Goal: Transaction & Acquisition: Purchase product/service

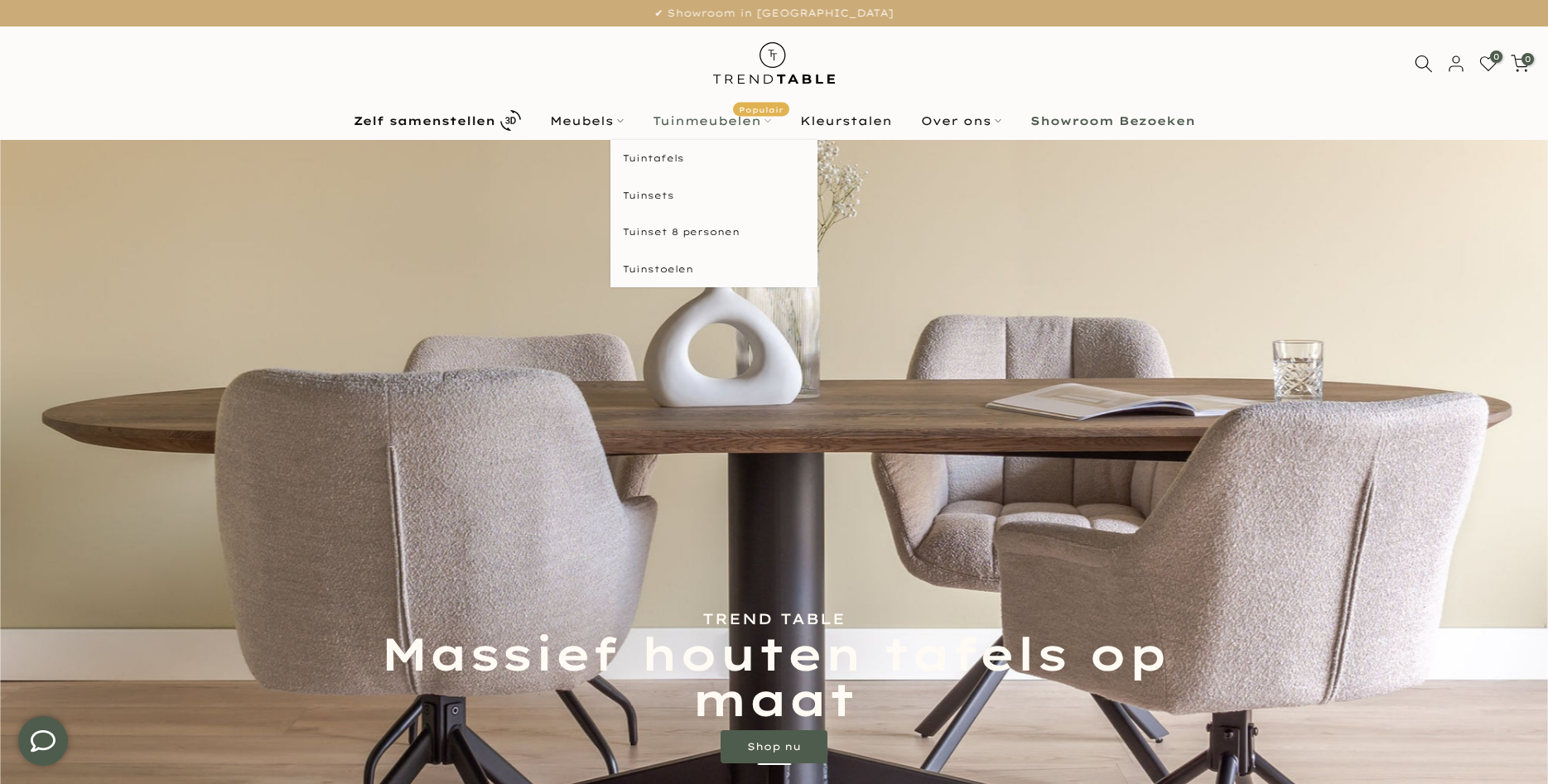
click at [703, 116] on link "Tuinmeubelen Populair" at bounding box center [711, 121] width 147 height 20
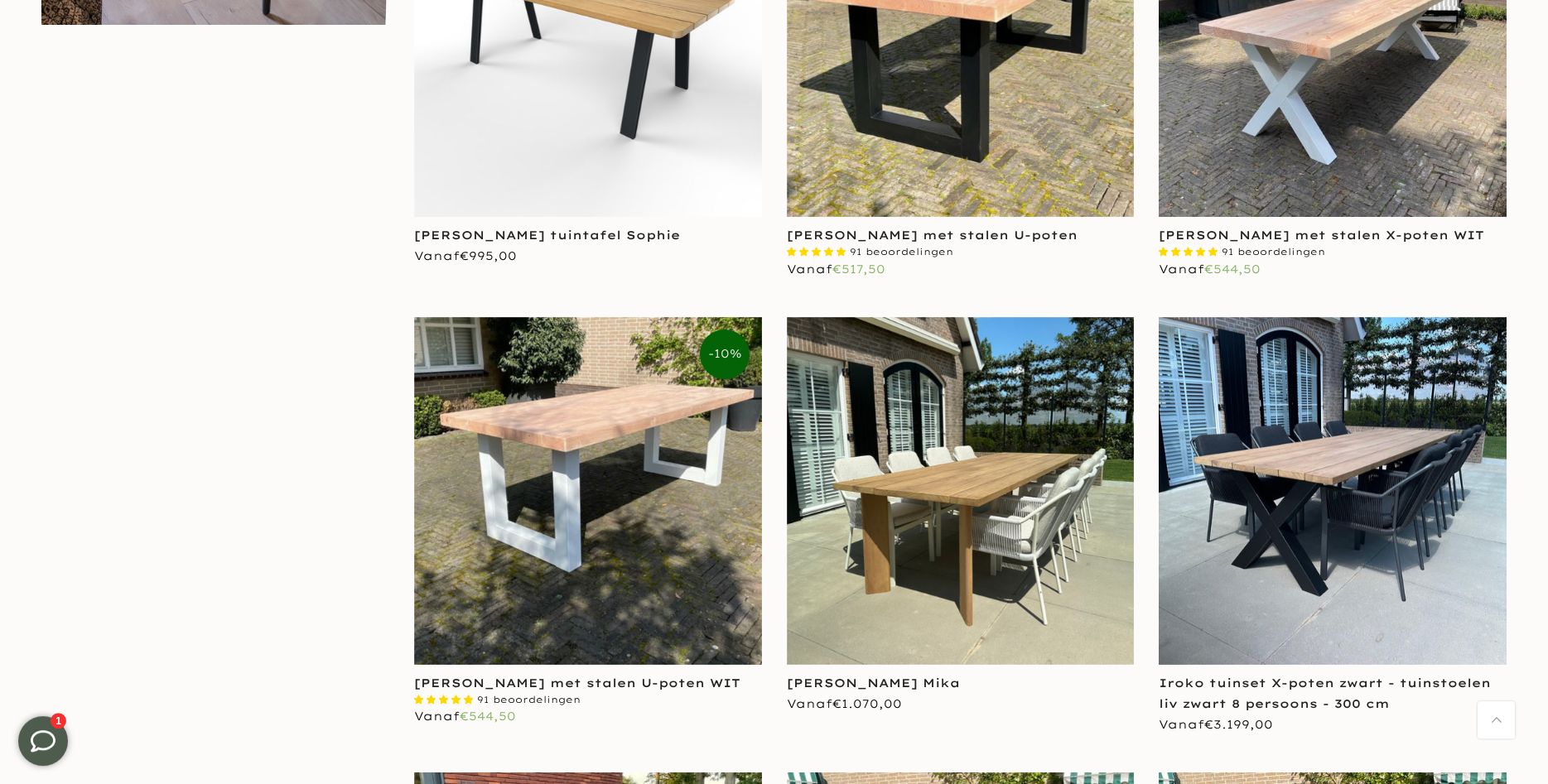
scroll to position [1520, 0]
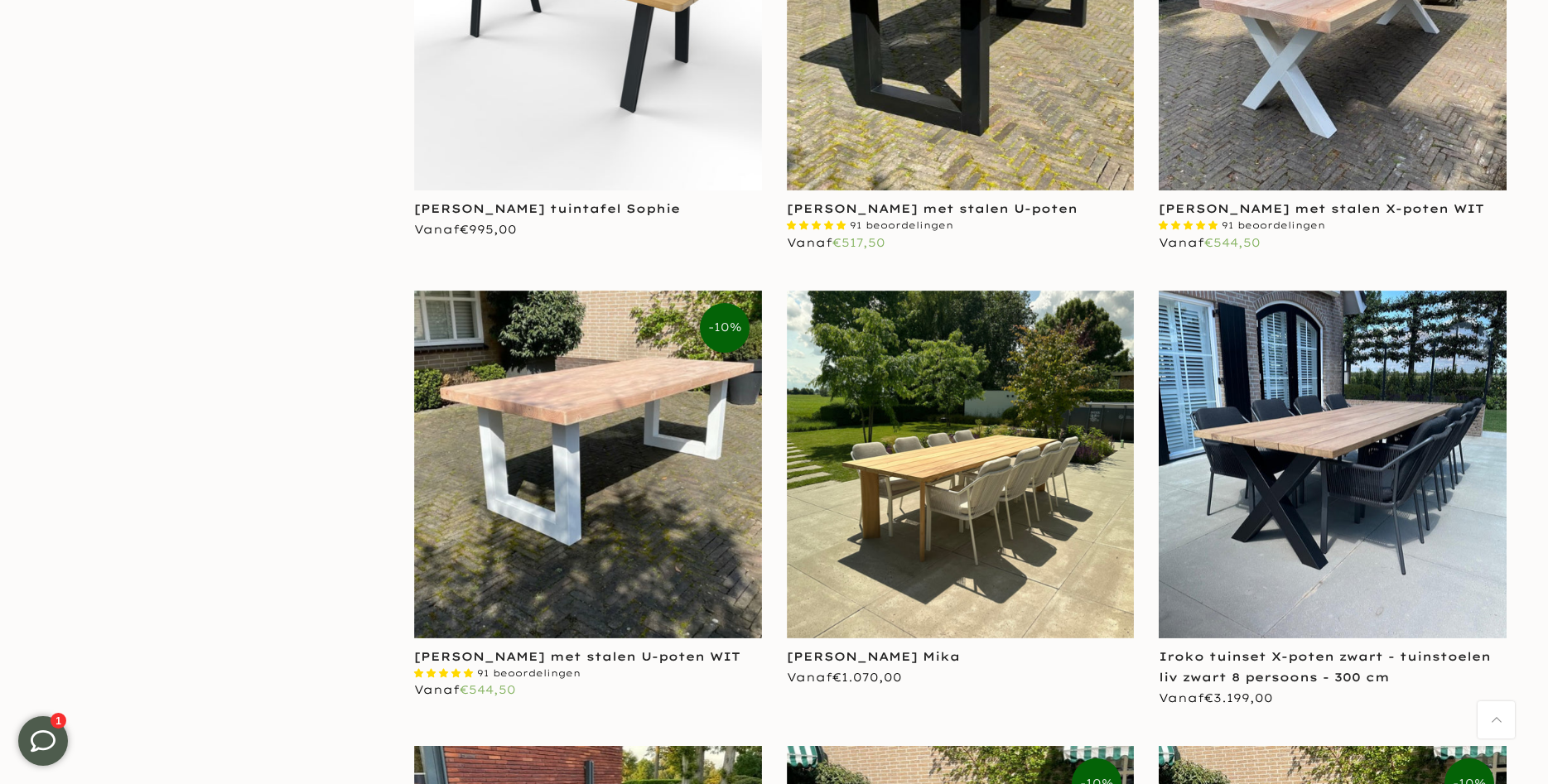
click at [886, 488] on img at bounding box center [961, 465] width 348 height 348
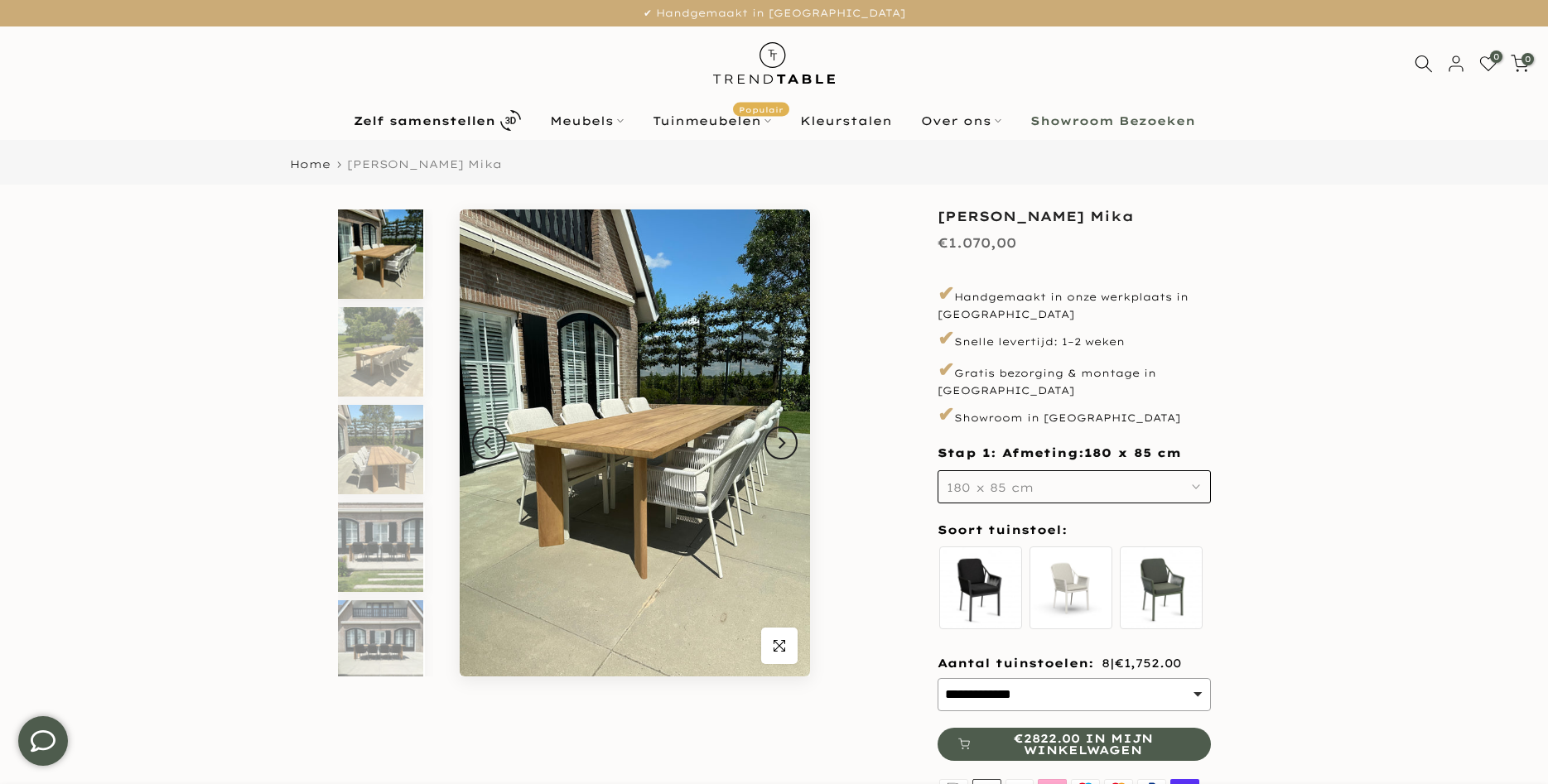
click at [1019, 480] on span "180 x 85 cm" at bounding box center [990, 487] width 87 height 15
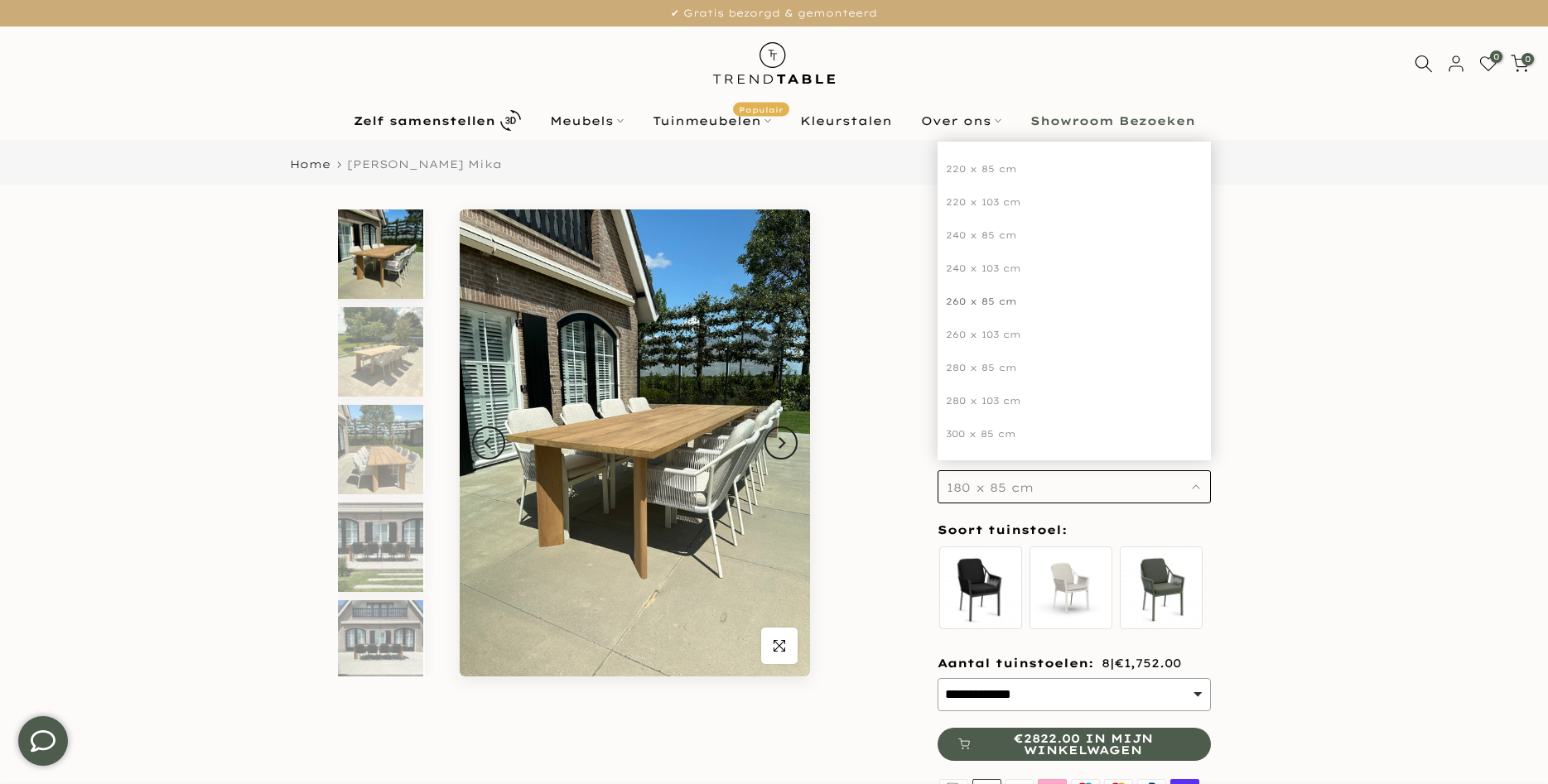
scroll to position [140, 0]
click at [966, 380] on div "280 x 103 cm" at bounding box center [1074, 396] width 273 height 33
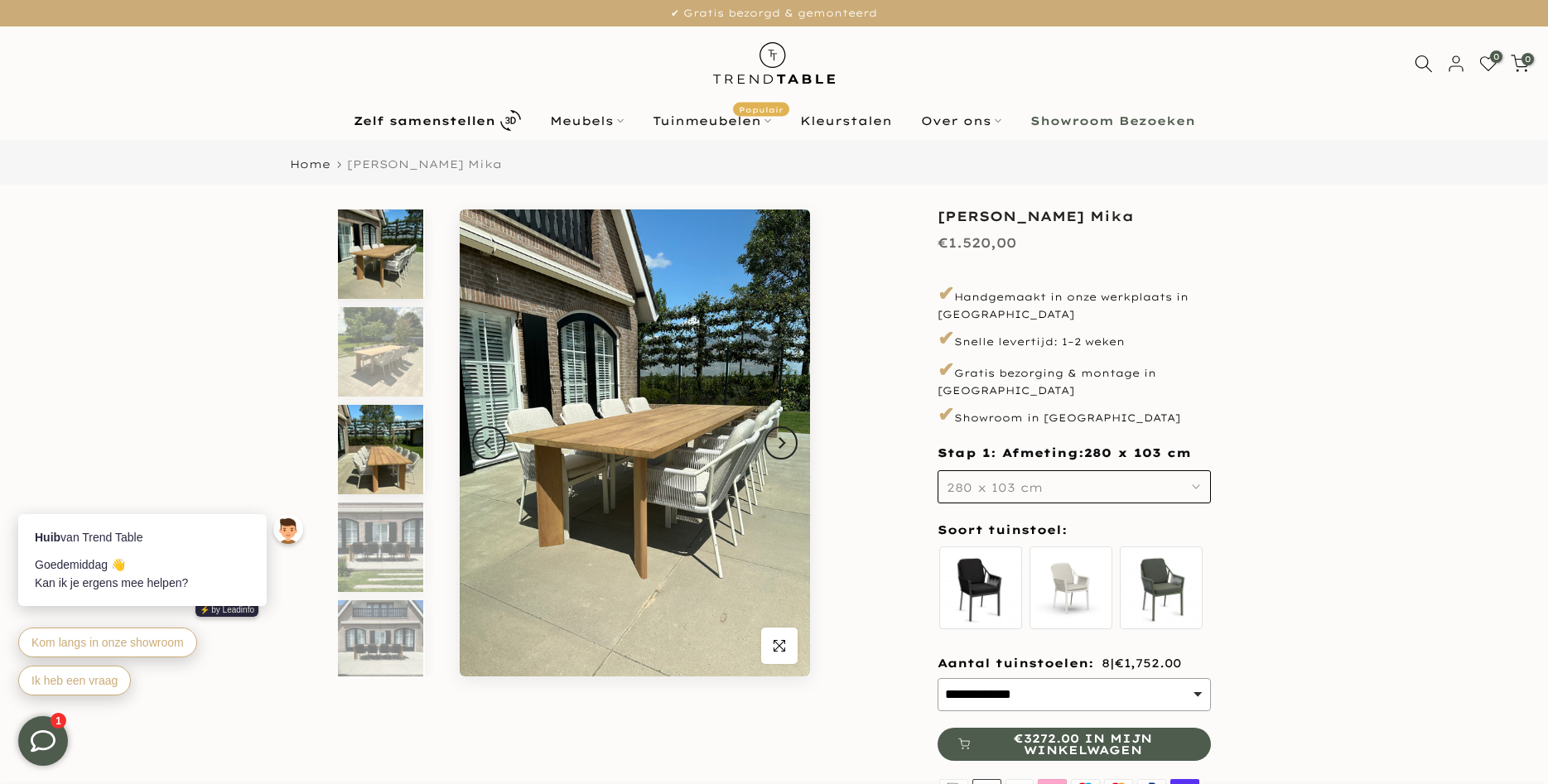
click at [385, 457] on img at bounding box center [380, 450] width 85 height 90
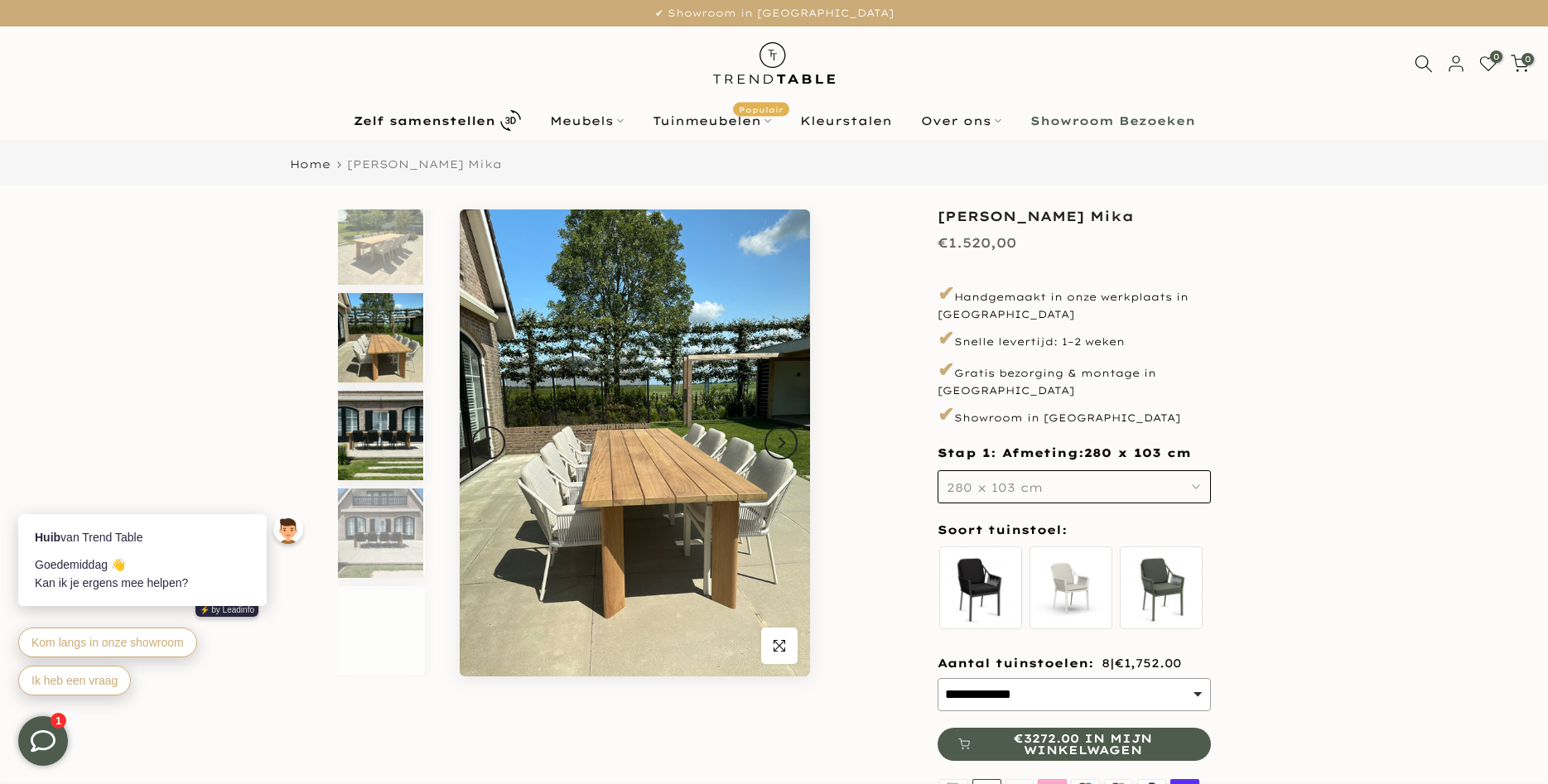
scroll to position [112, 0]
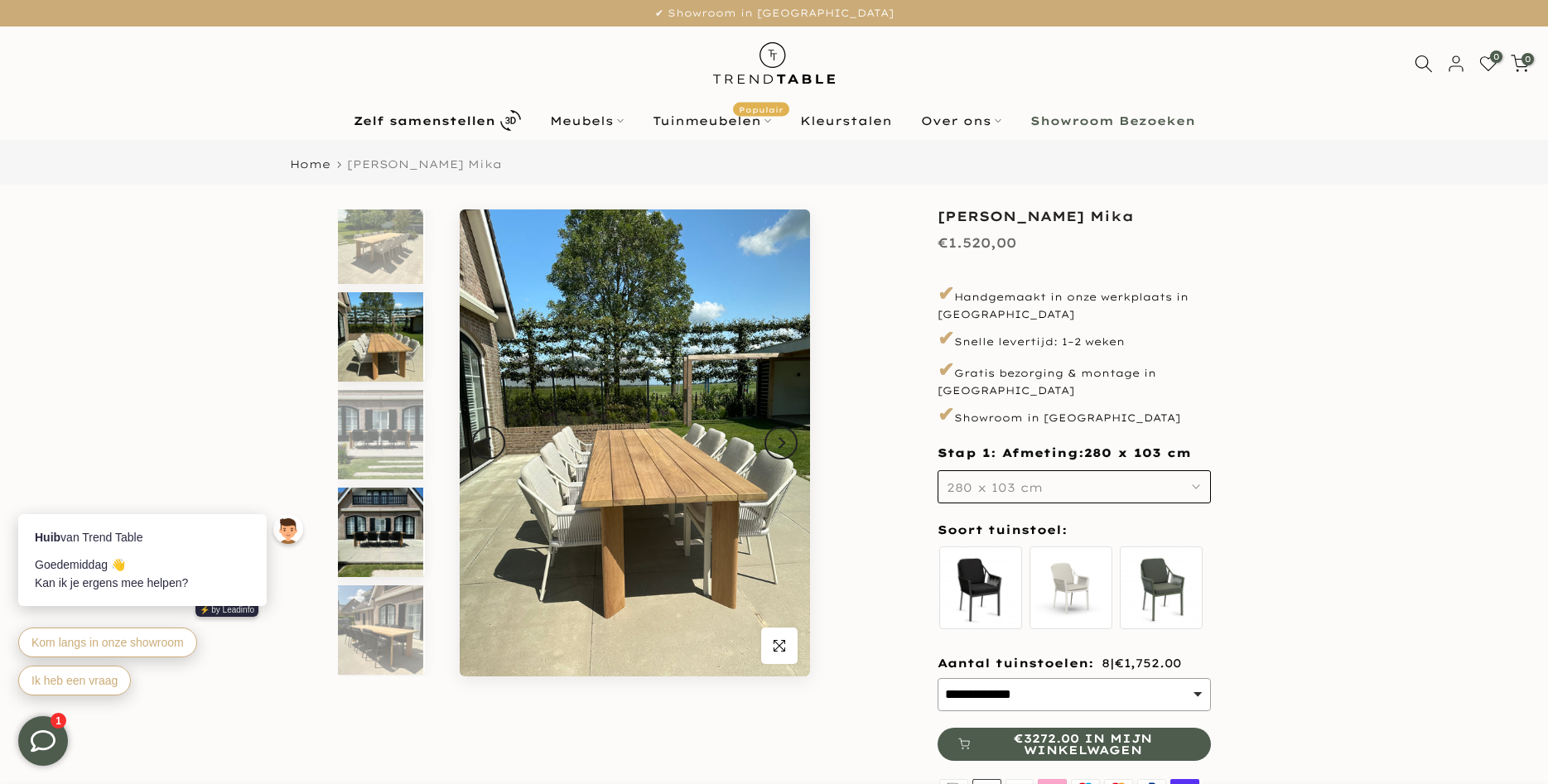
click at [392, 515] on img at bounding box center [380, 533] width 85 height 90
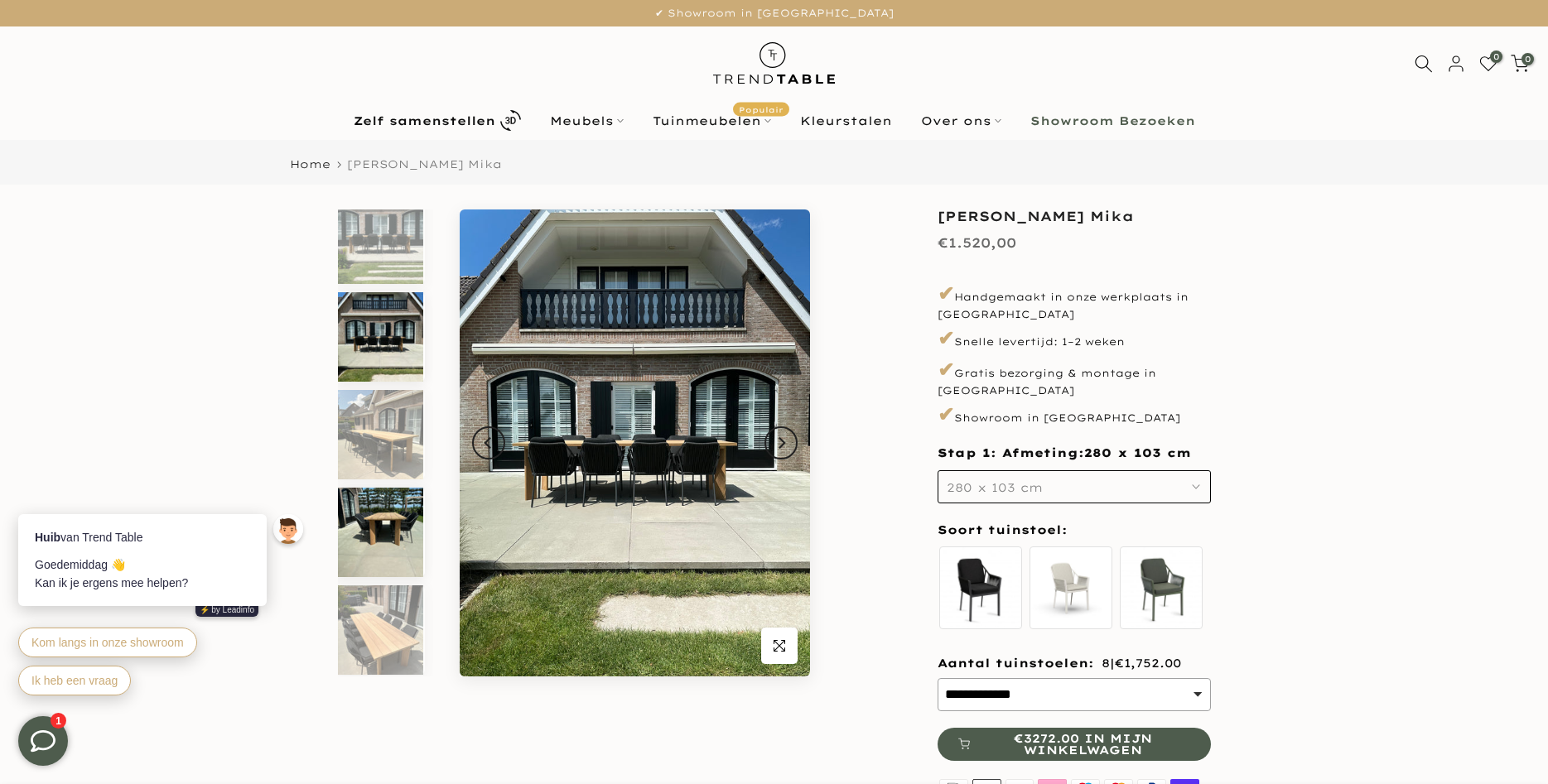
click at [387, 549] on img at bounding box center [380, 533] width 85 height 90
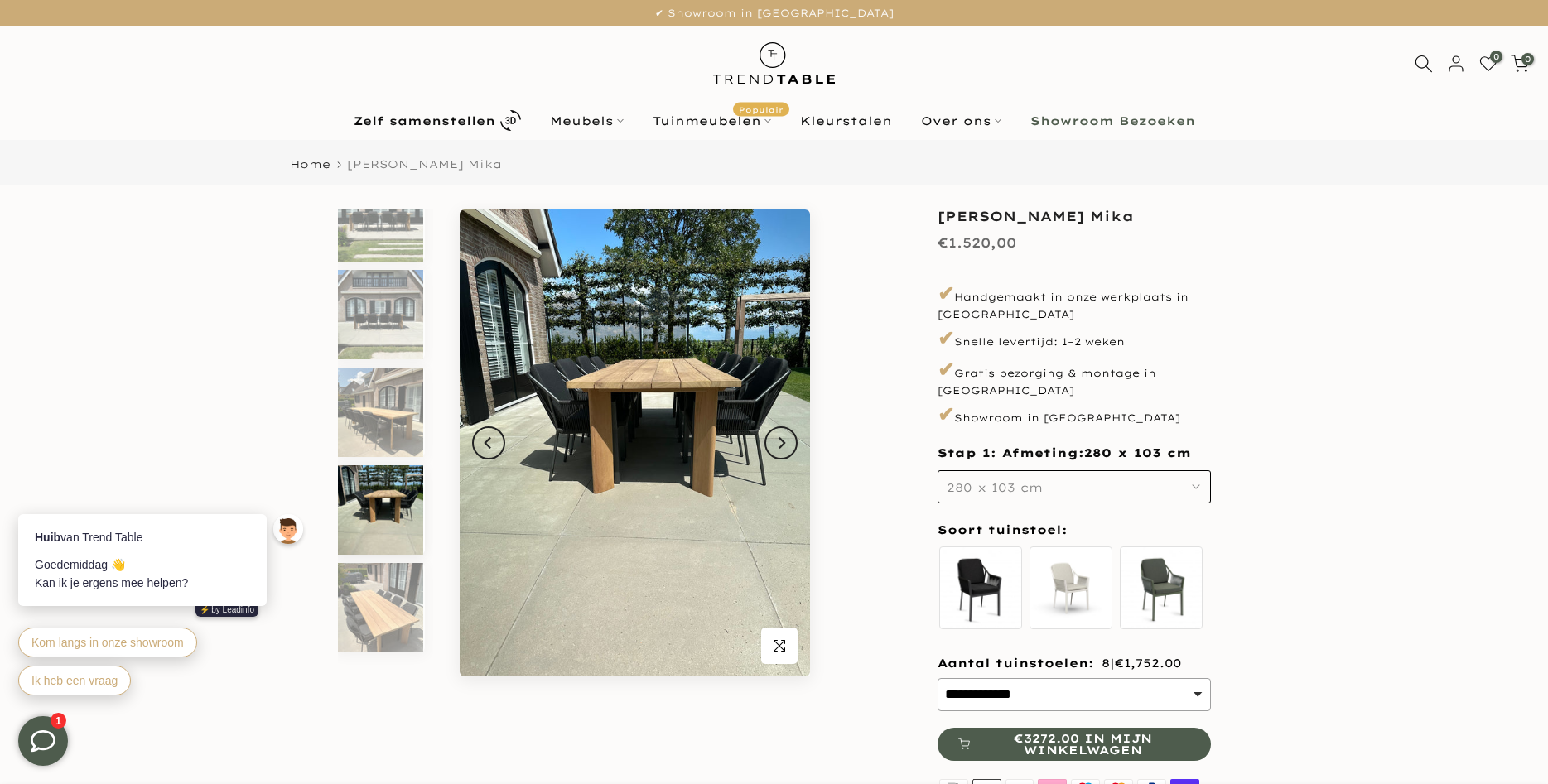
scroll to position [331, 0]
click at [390, 593] on img at bounding box center [380, 608] width 85 height 90
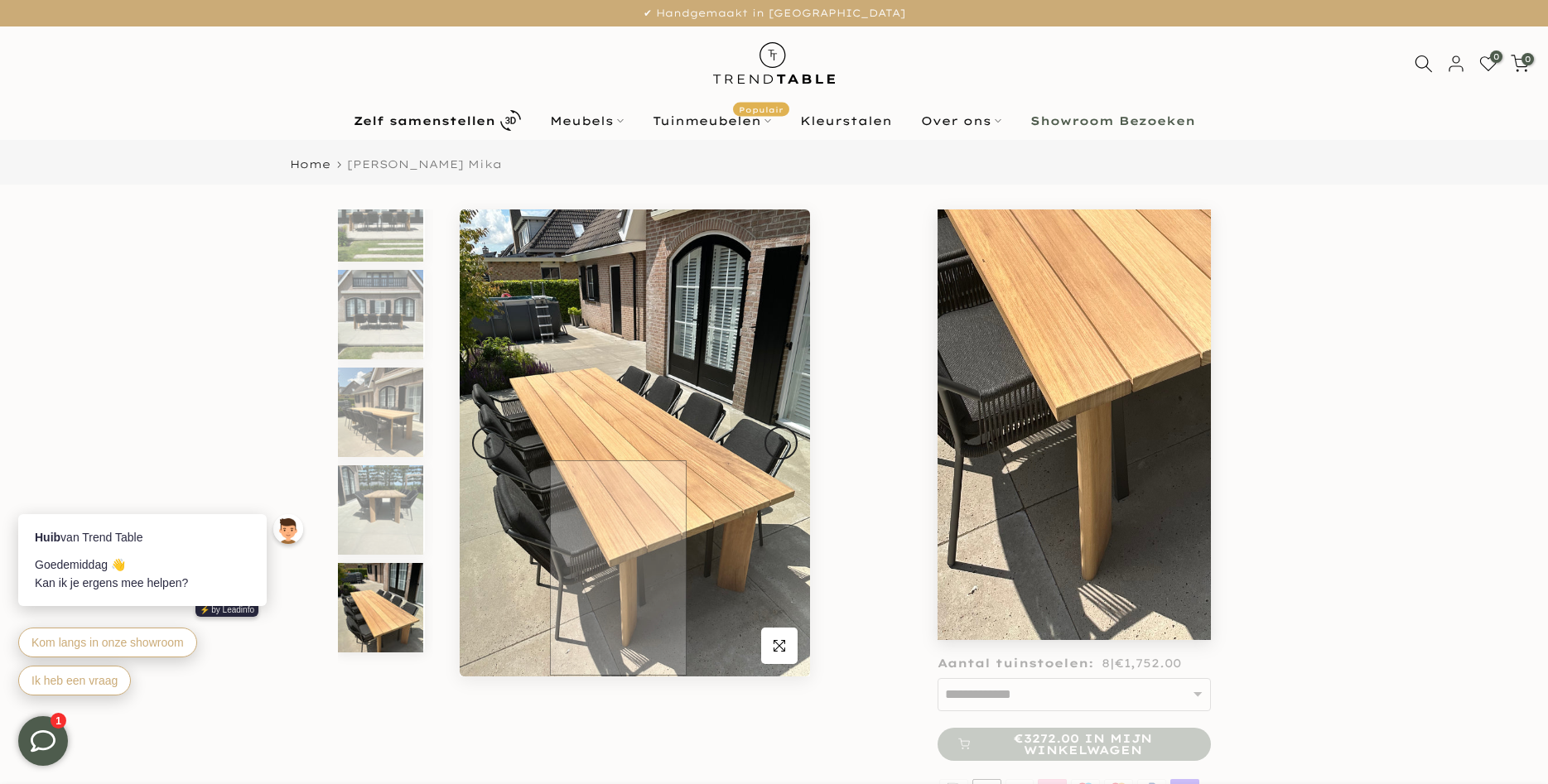
click at [618, 569] on img at bounding box center [635, 443] width 351 height 467
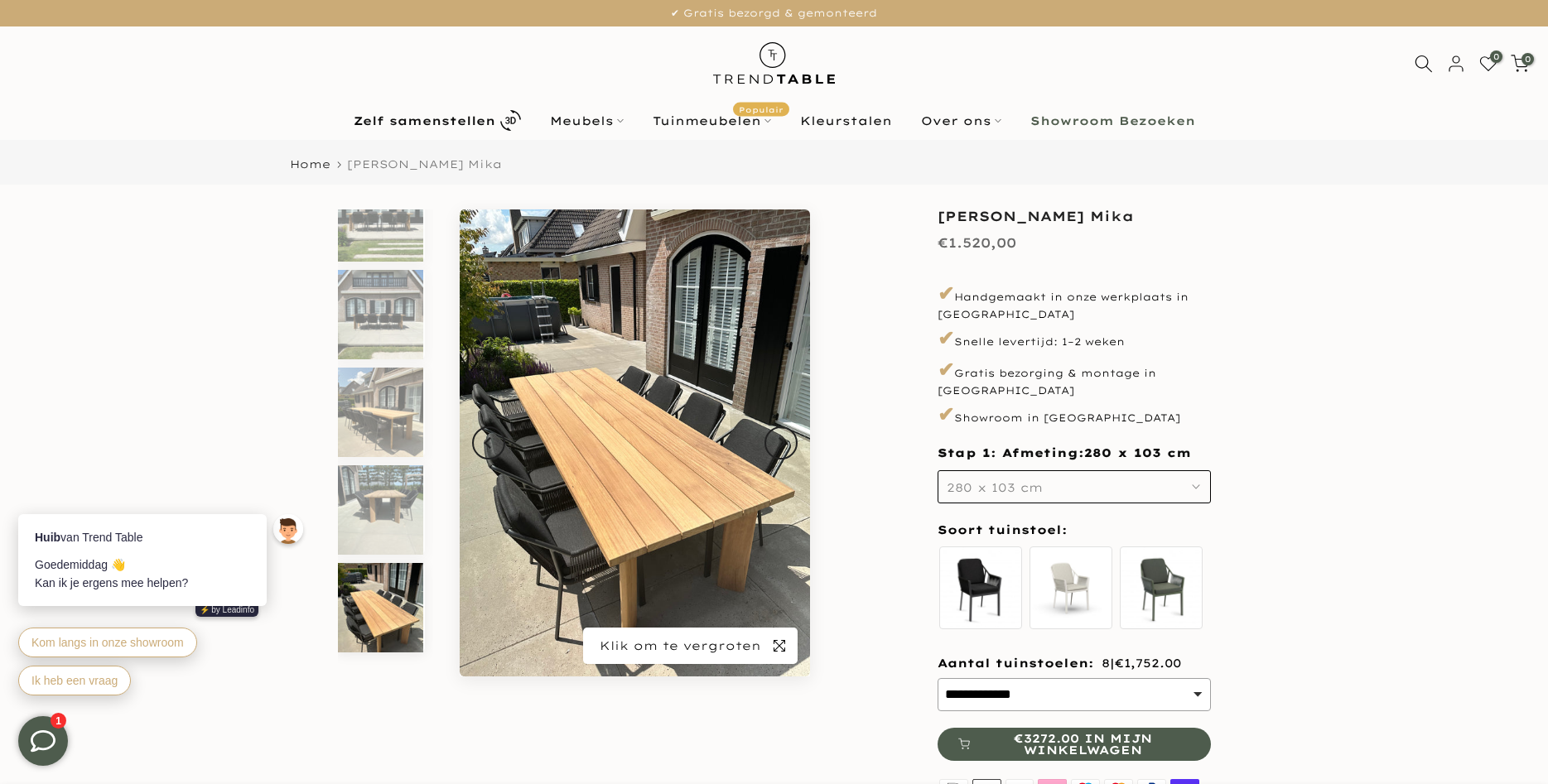
click at [784, 651] on icon "button" at bounding box center [779, 646] width 12 height 14
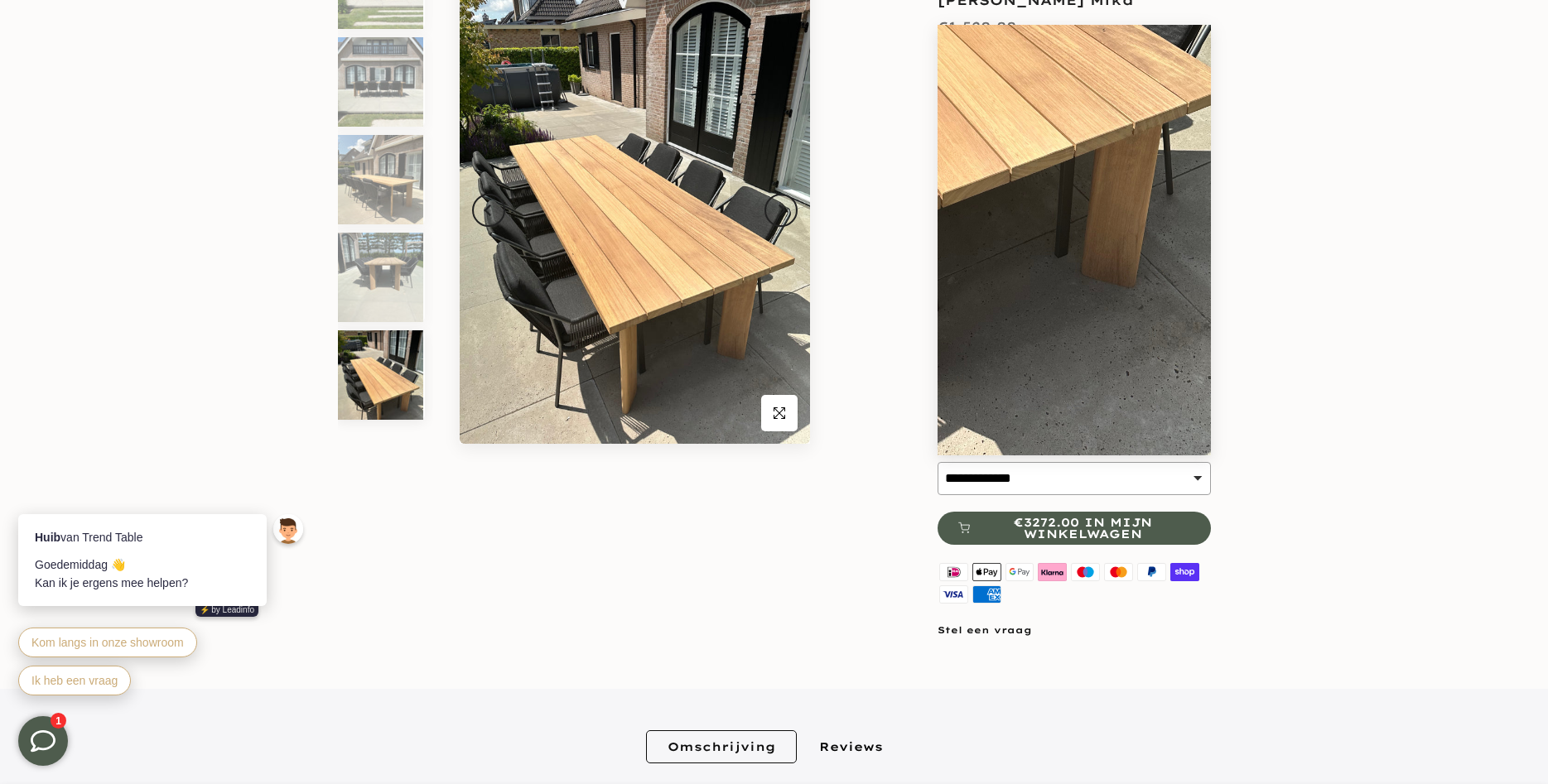
scroll to position [254, 0]
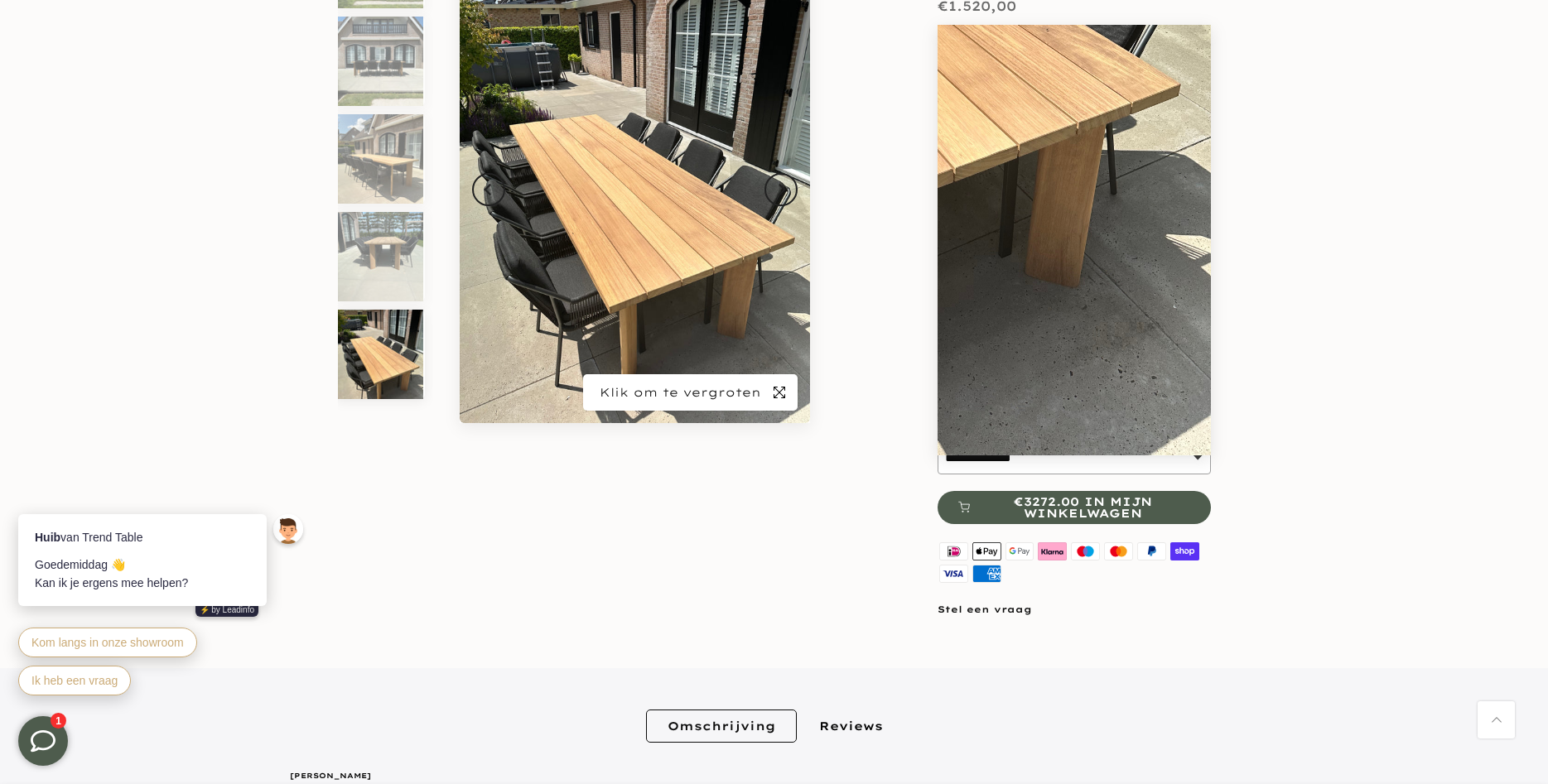
click at [784, 398] on icon "button" at bounding box center [779, 392] width 12 height 14
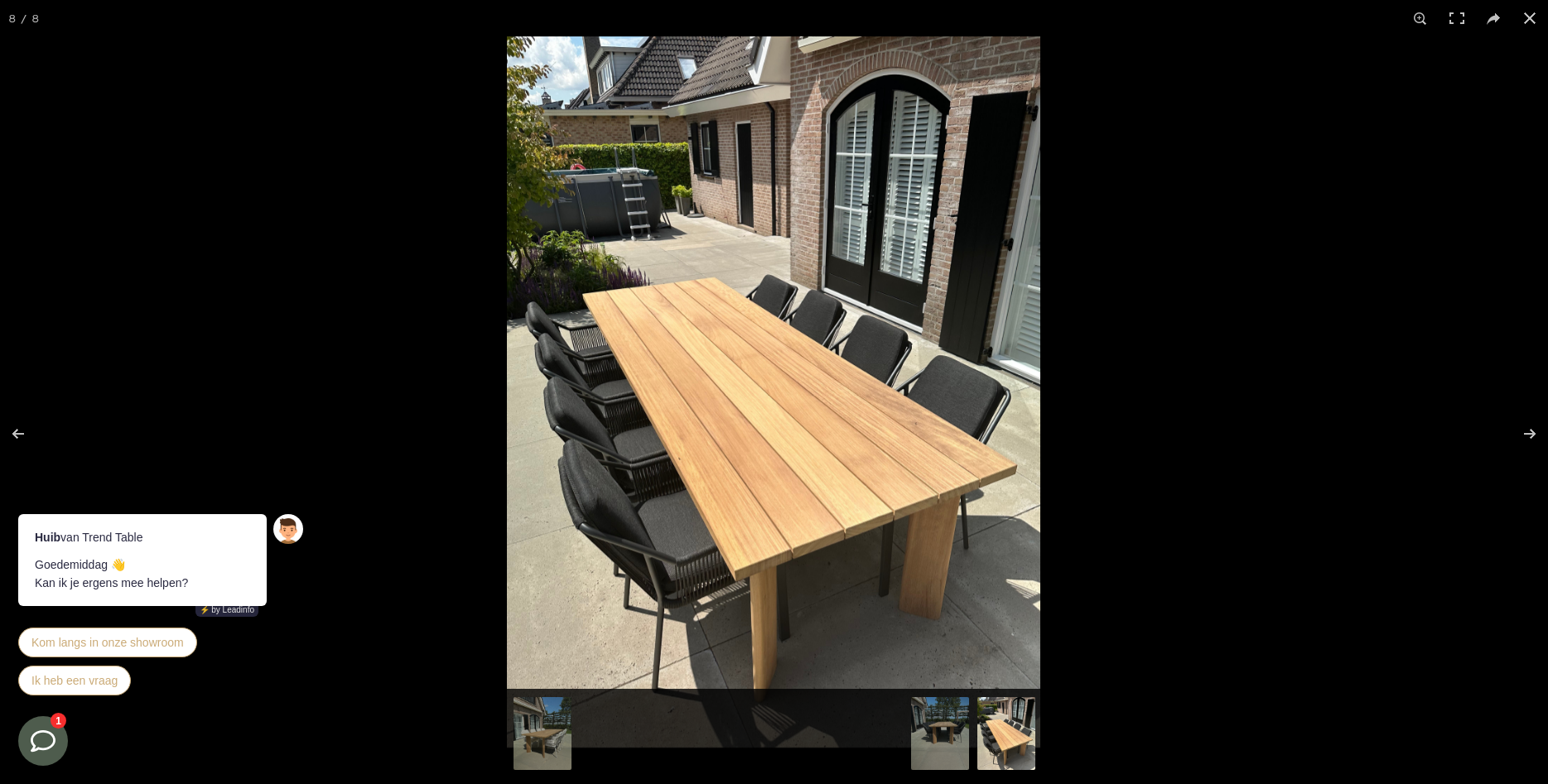
click at [807, 444] on img at bounding box center [774, 392] width 533 height 712
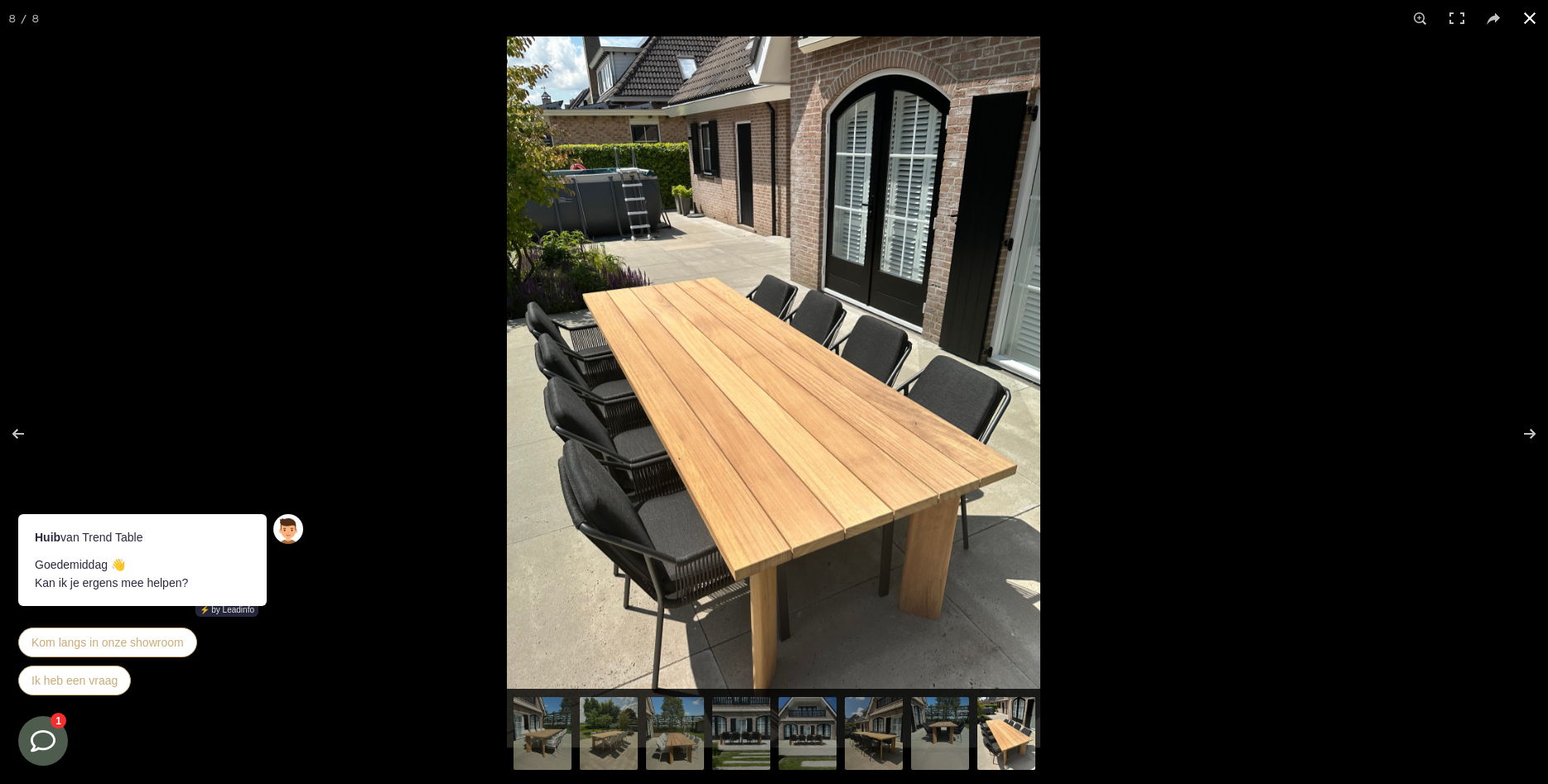
click at [1222, 465] on div at bounding box center [1280, 428] width 1548 height 784
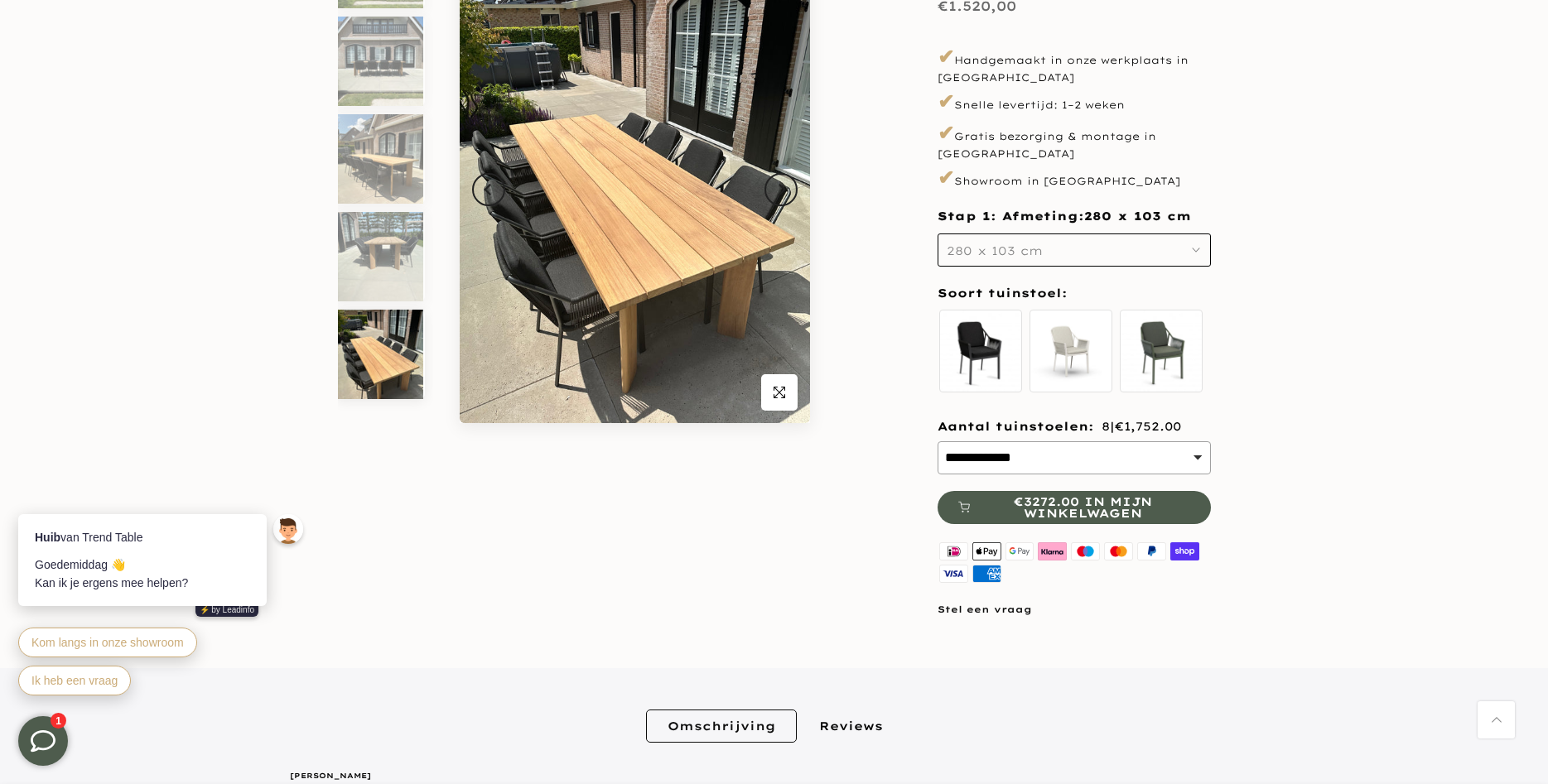
click at [994, 243] on span "280 x 103 cm" at bounding box center [995, 250] width 96 height 15
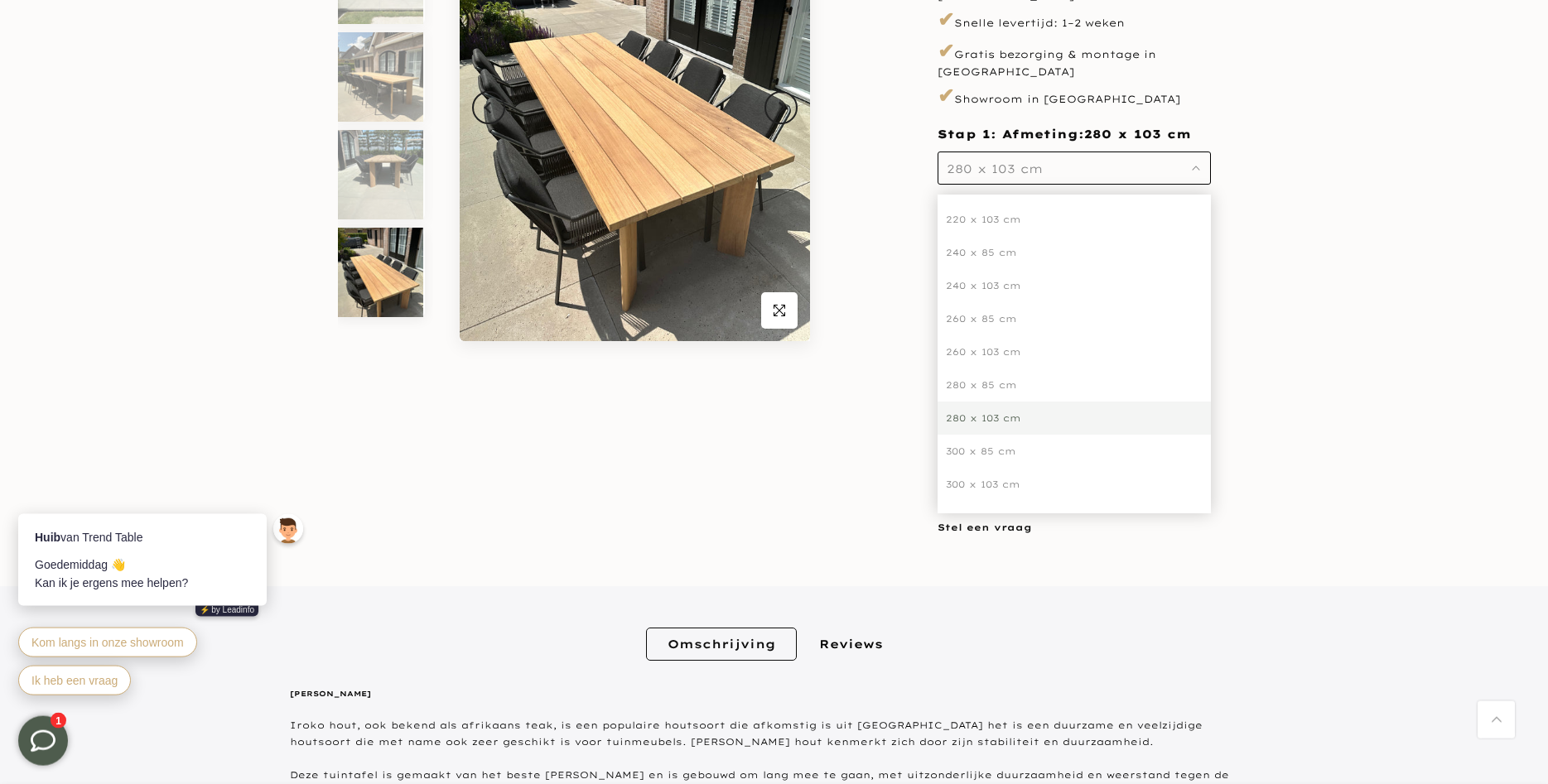
scroll to position [338, 0]
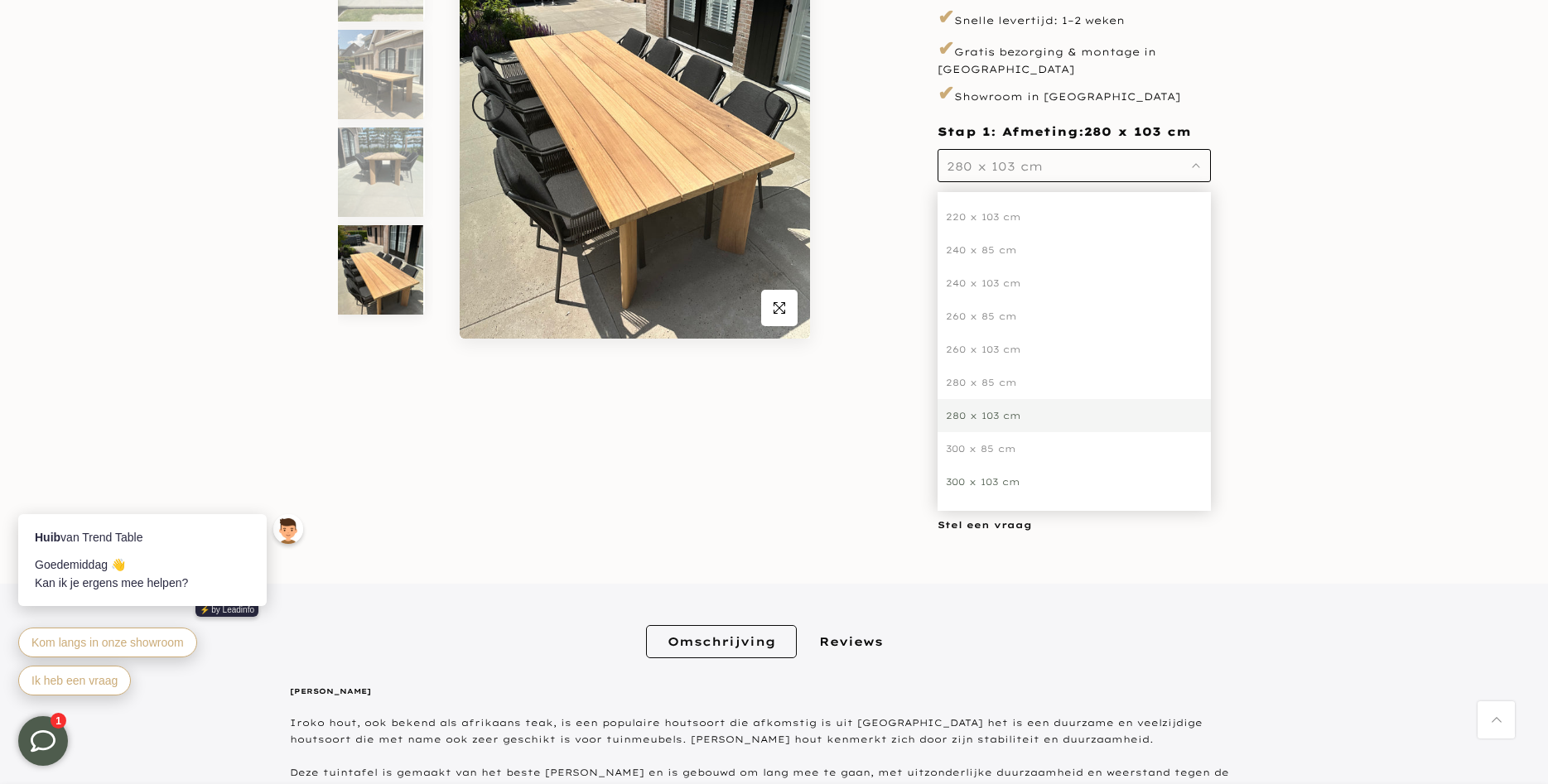
click at [985, 466] on div "300 x 103 cm" at bounding box center [1074, 482] width 273 height 33
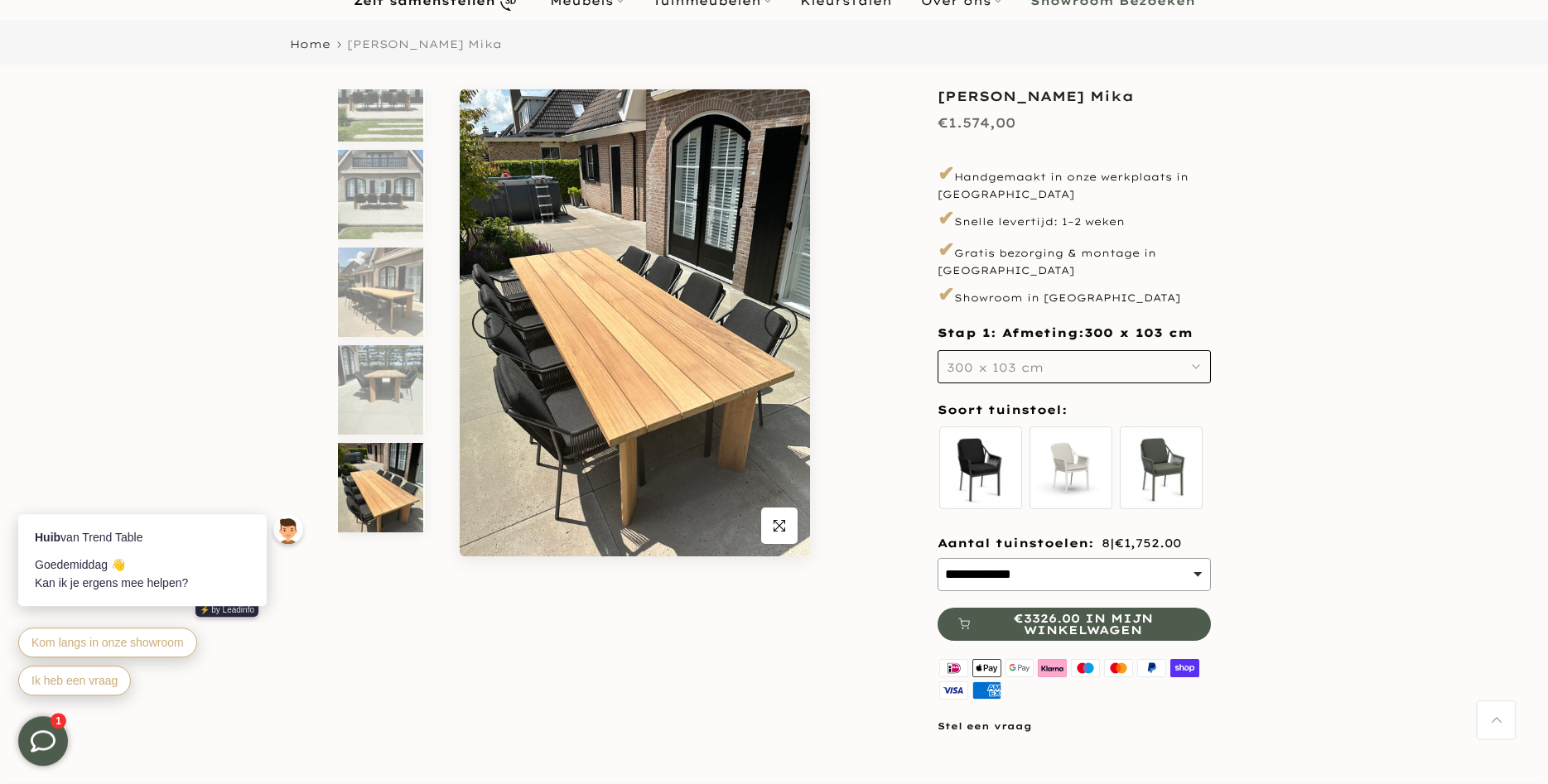
scroll to position [85, 0]
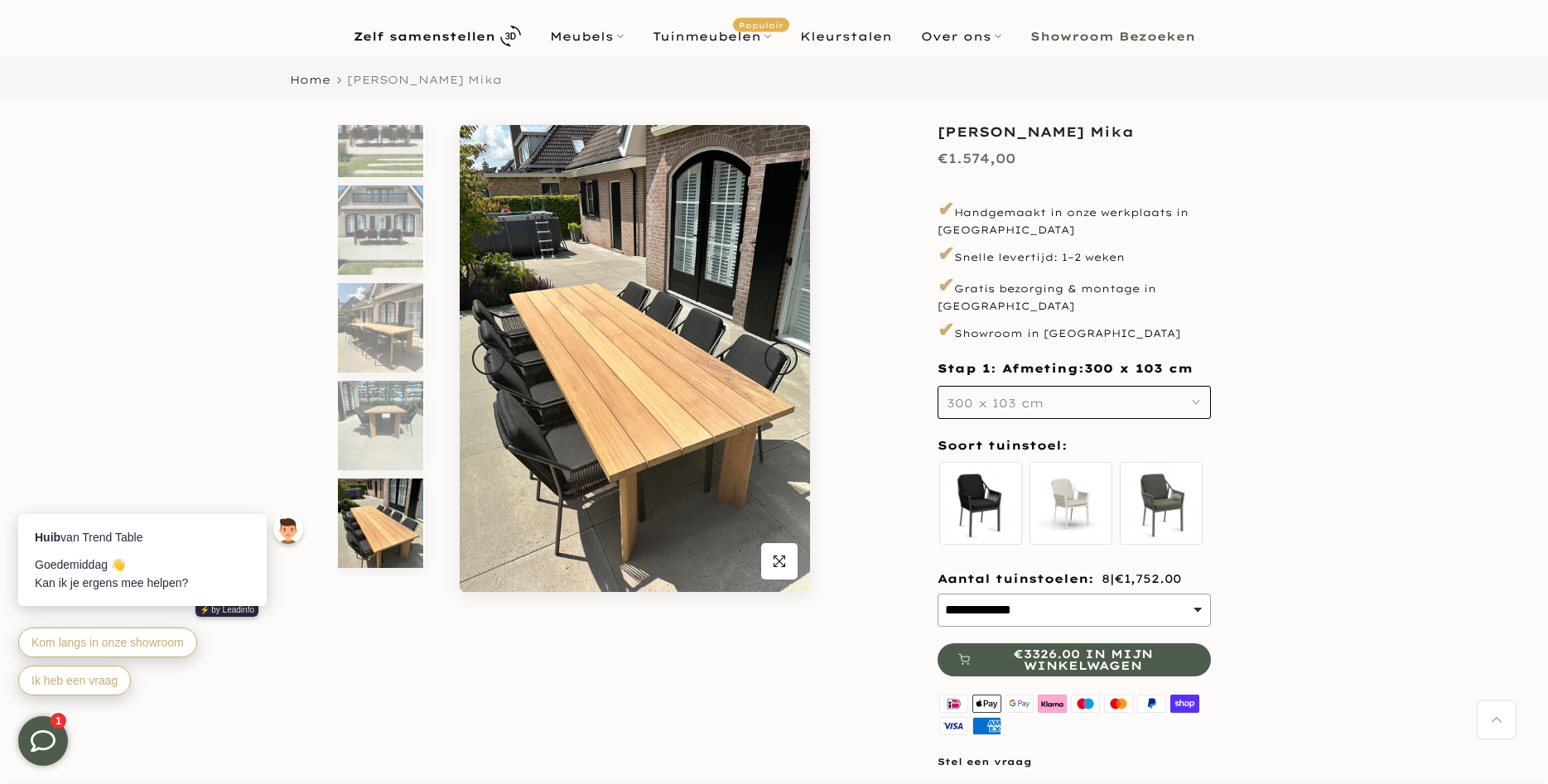
click at [1049, 386] on button "300 x 103 cm" at bounding box center [1074, 402] width 273 height 33
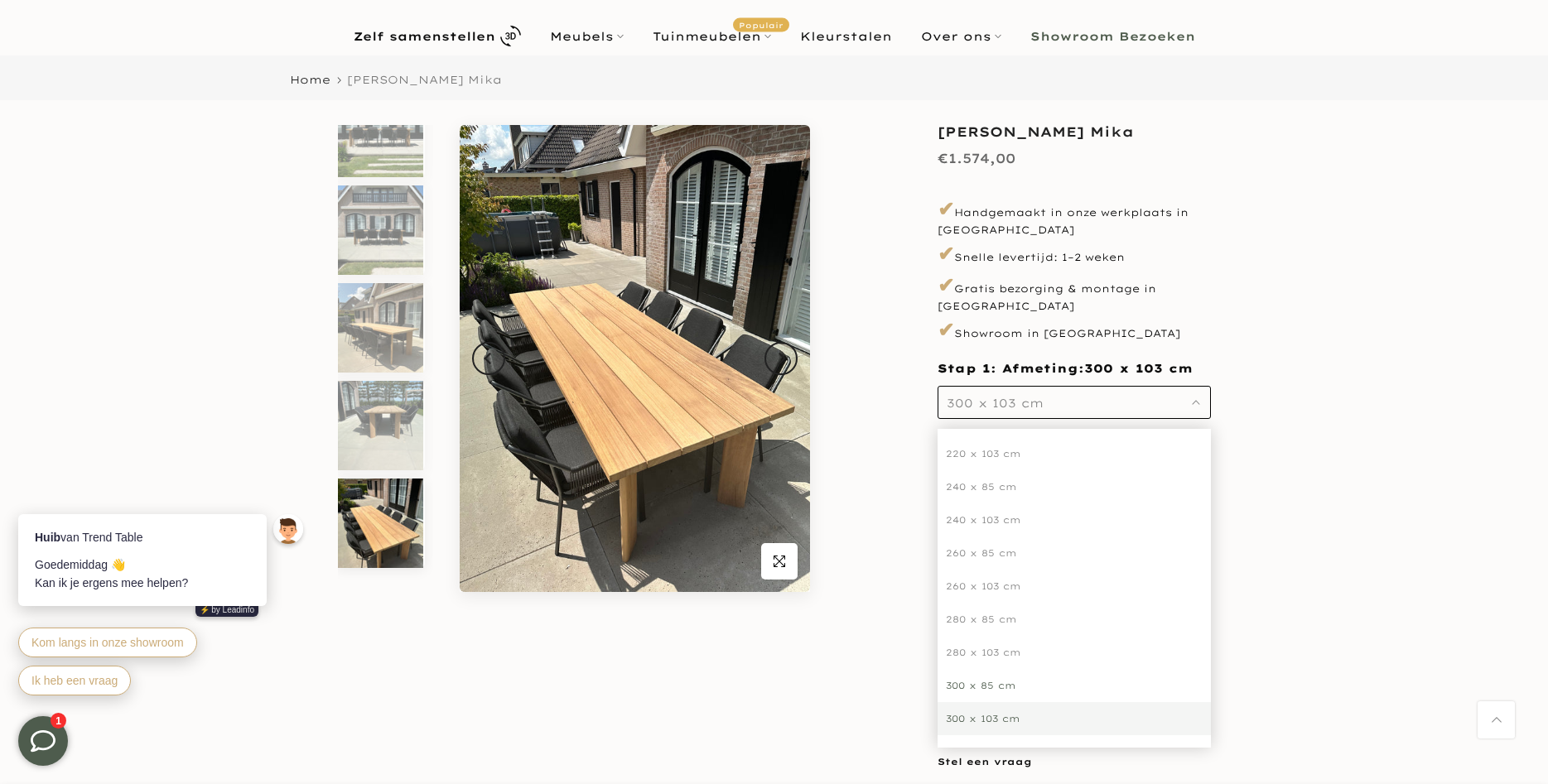
click at [970, 669] on div "300 x 85 cm" at bounding box center [1074, 685] width 273 height 33
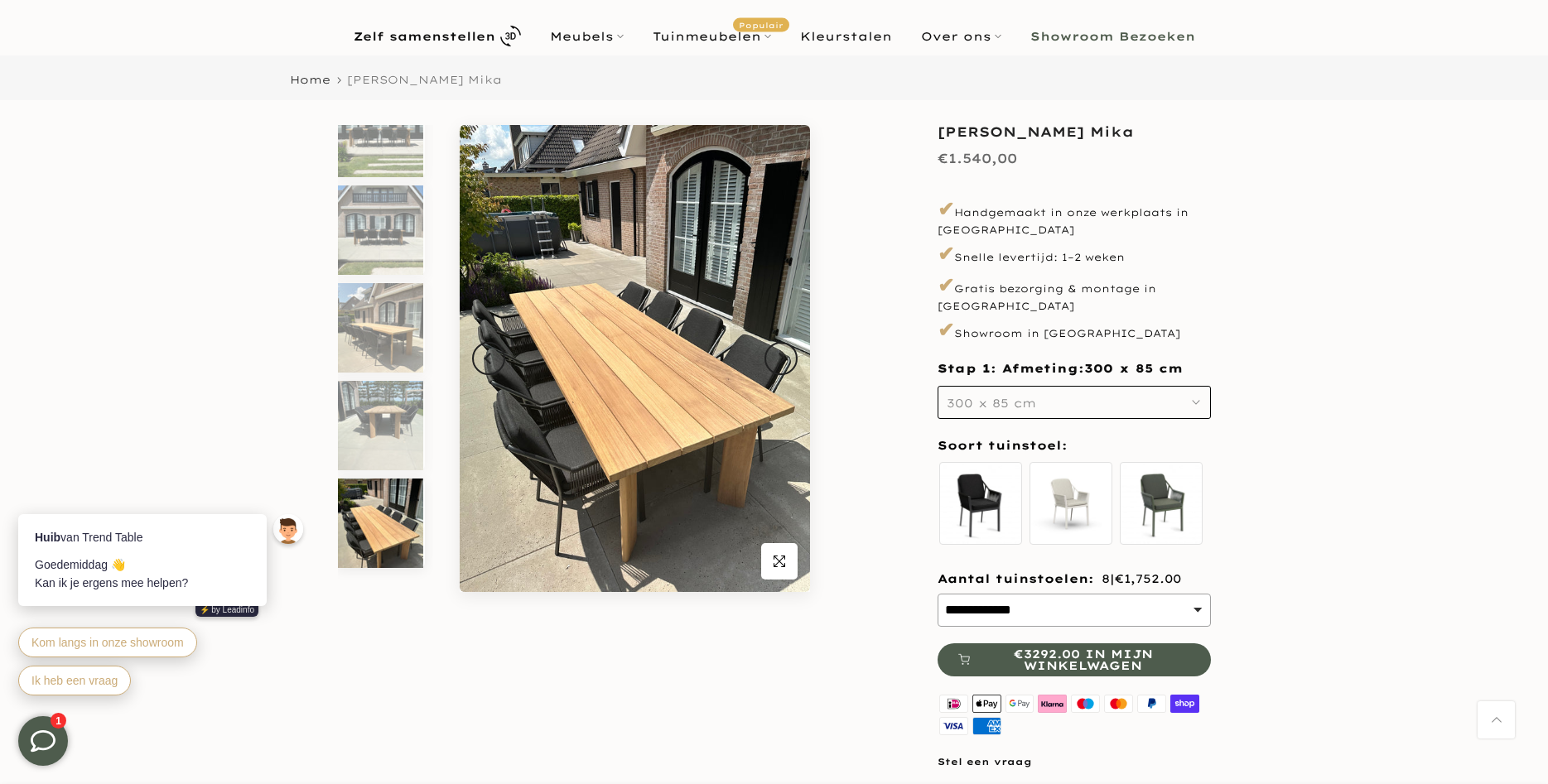
click at [938, 594] on select "**********" at bounding box center [1074, 610] width 273 height 33
select select "**********"
click option "**********" at bounding box center [0, 0] width 0 height 0
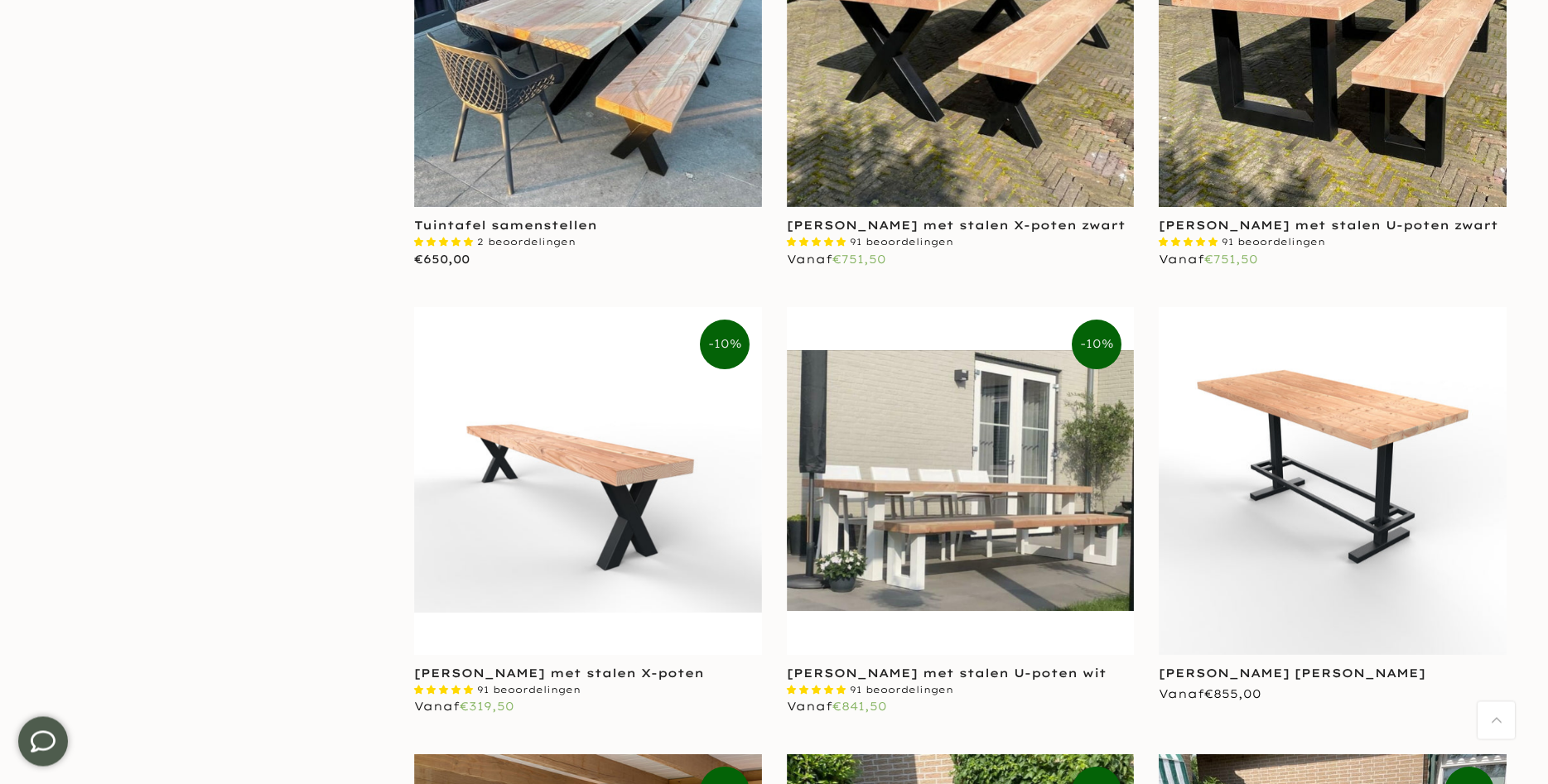
scroll to position [2450, 0]
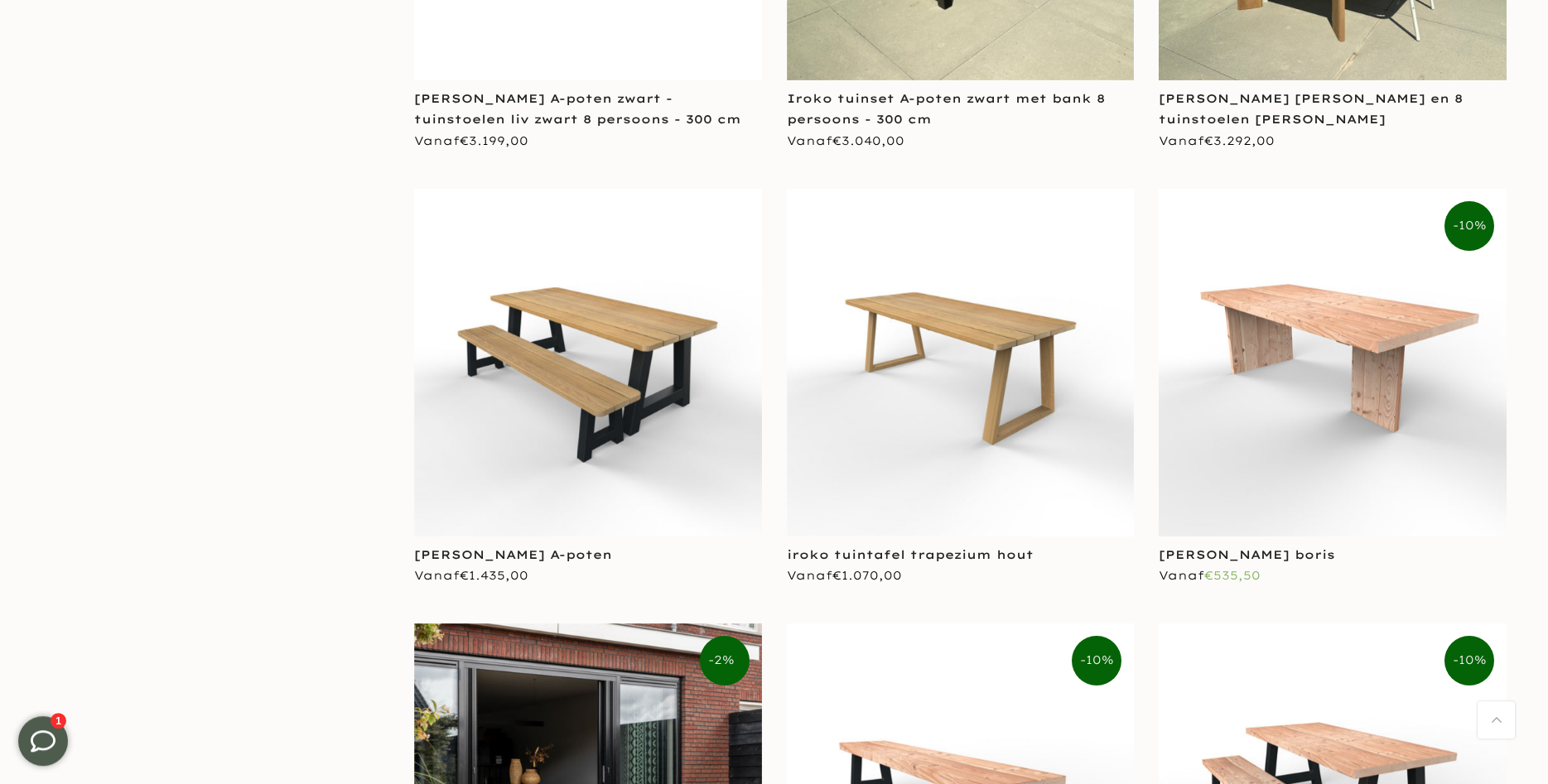
scroll to position [5745, 0]
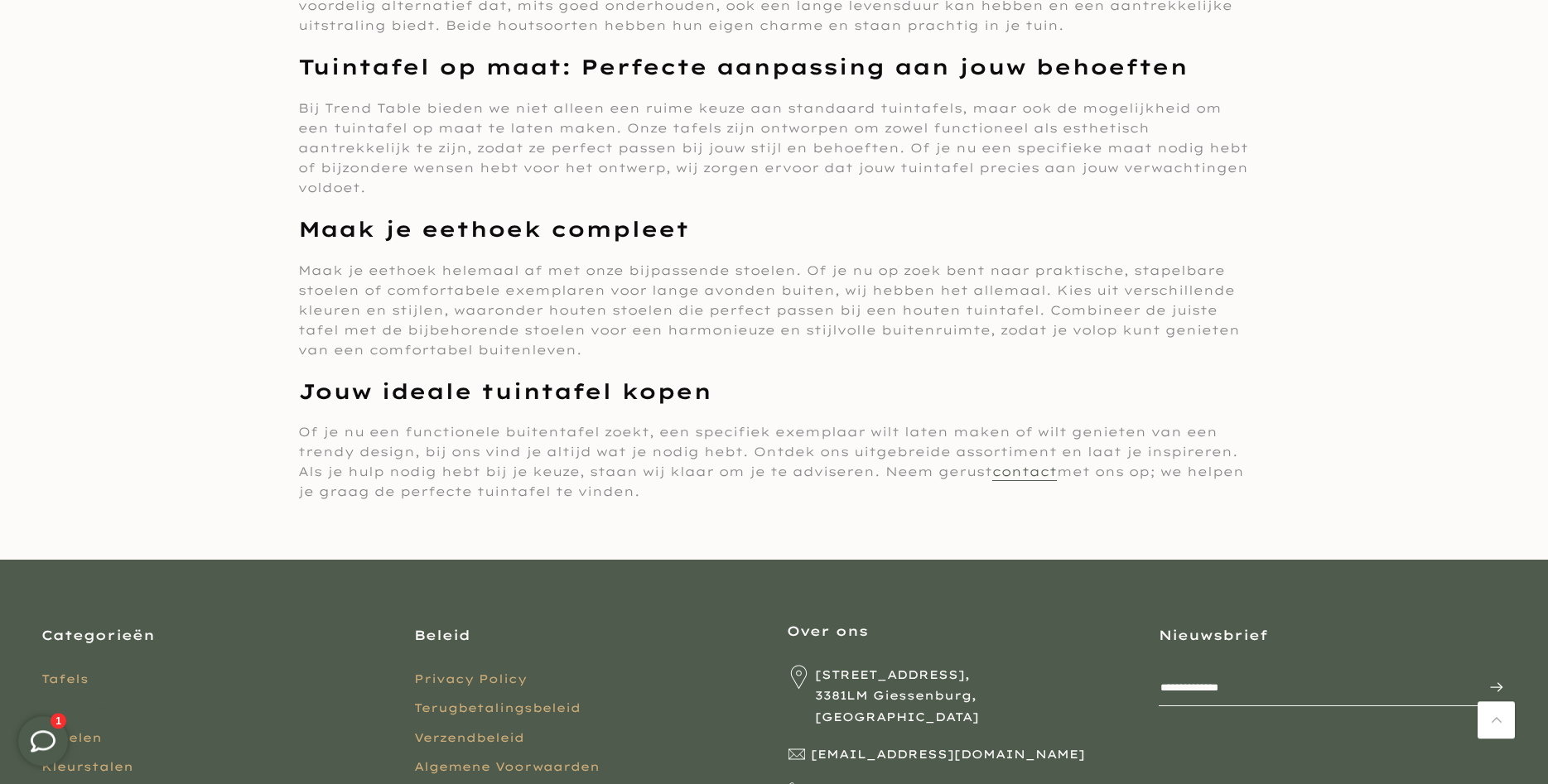
scroll to position [10306, 0]
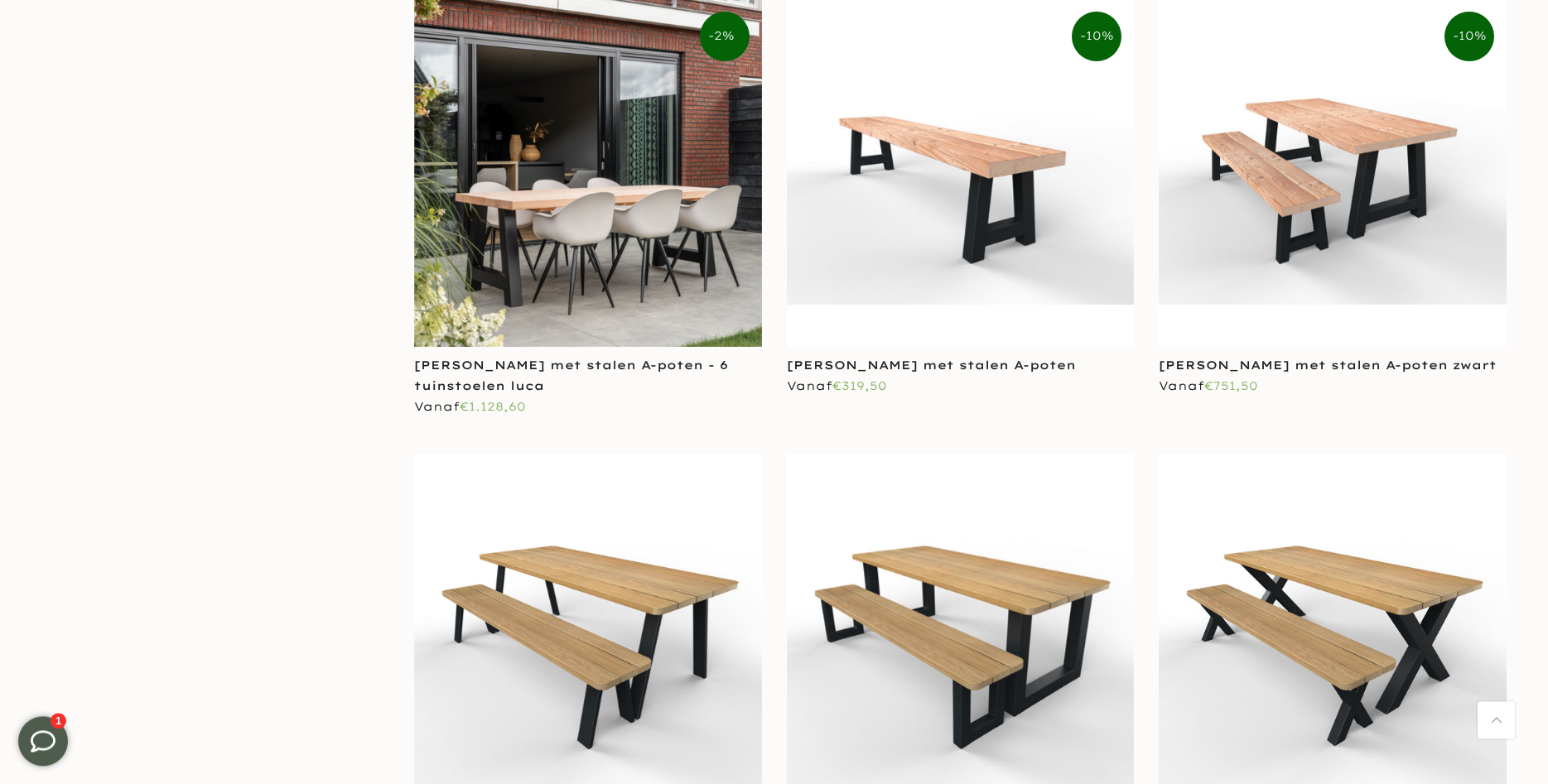
scroll to position [6335, 0]
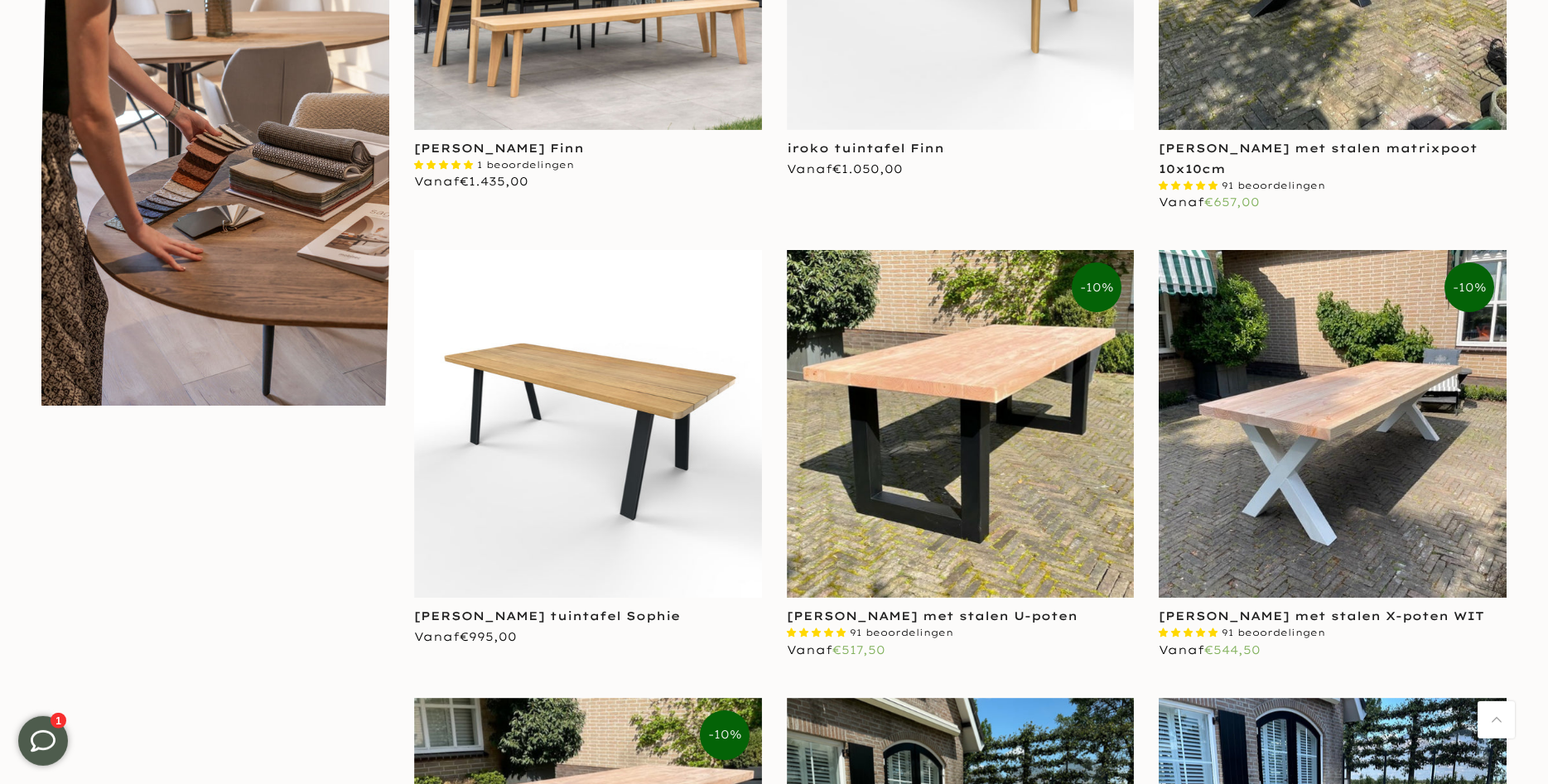
scroll to position [929, 0]
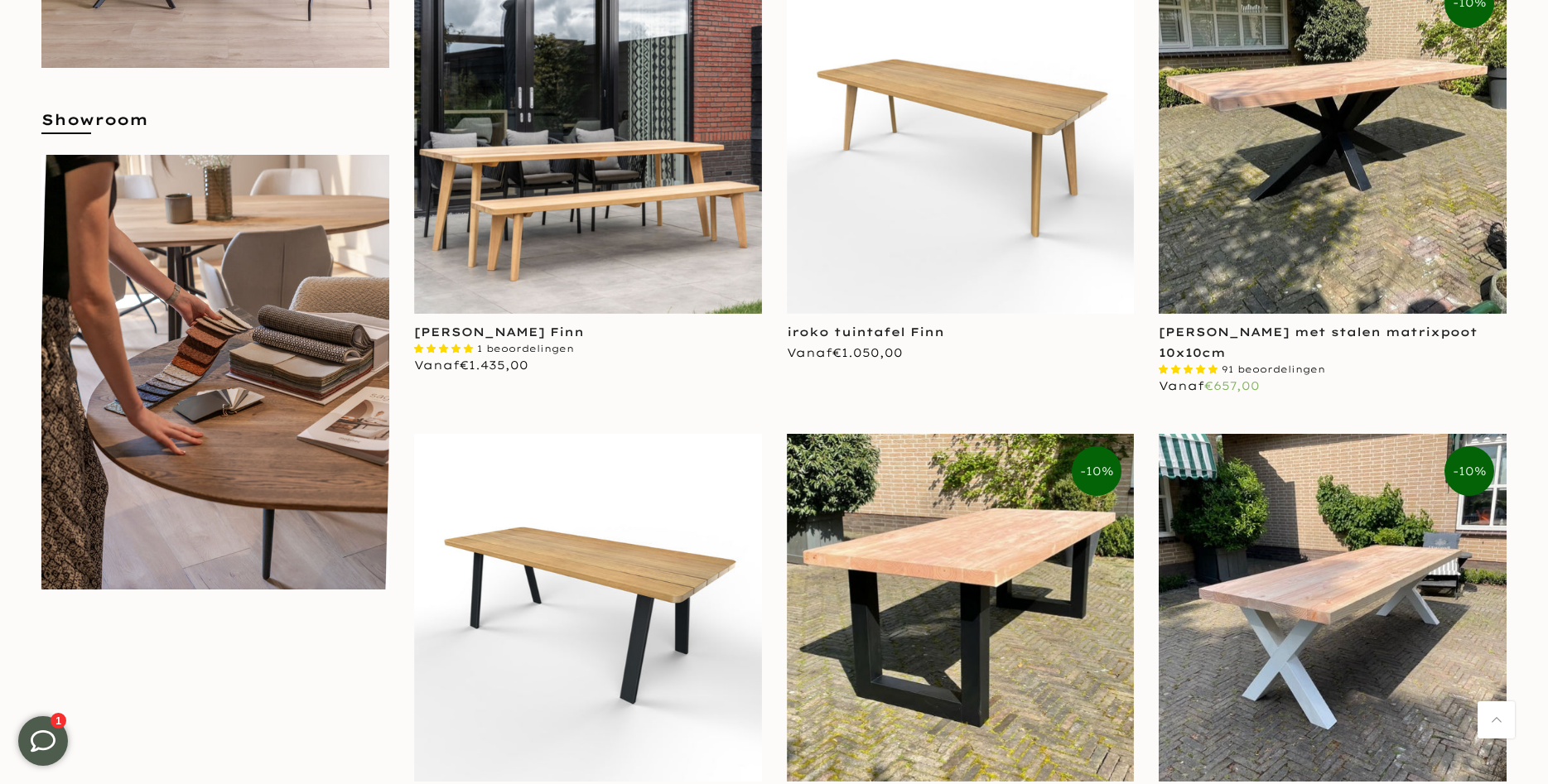
click at [972, 145] on img at bounding box center [961, 140] width 348 height 348
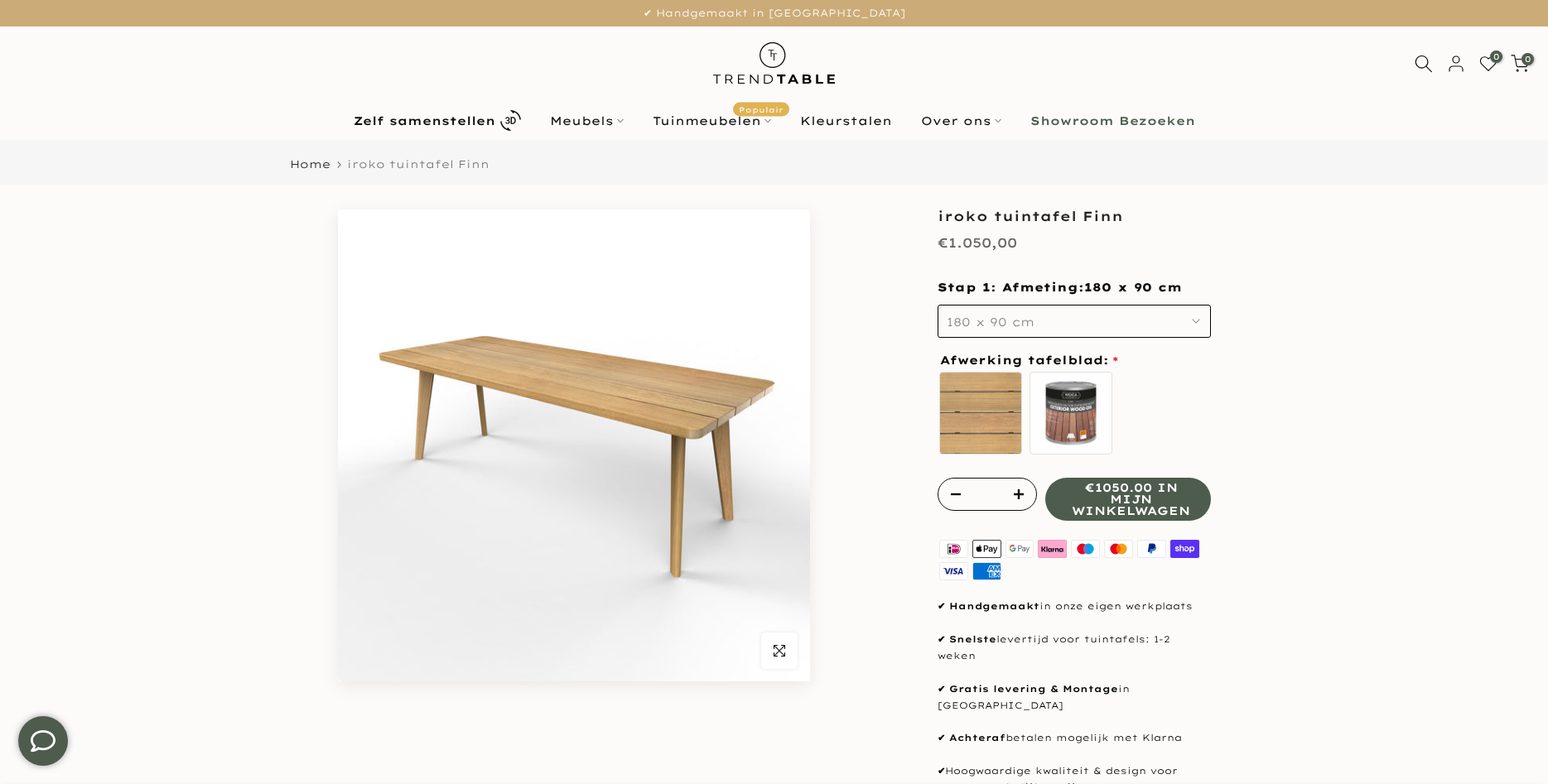
click at [1016, 314] on span "180 x 90 cm" at bounding box center [991, 321] width 88 height 15
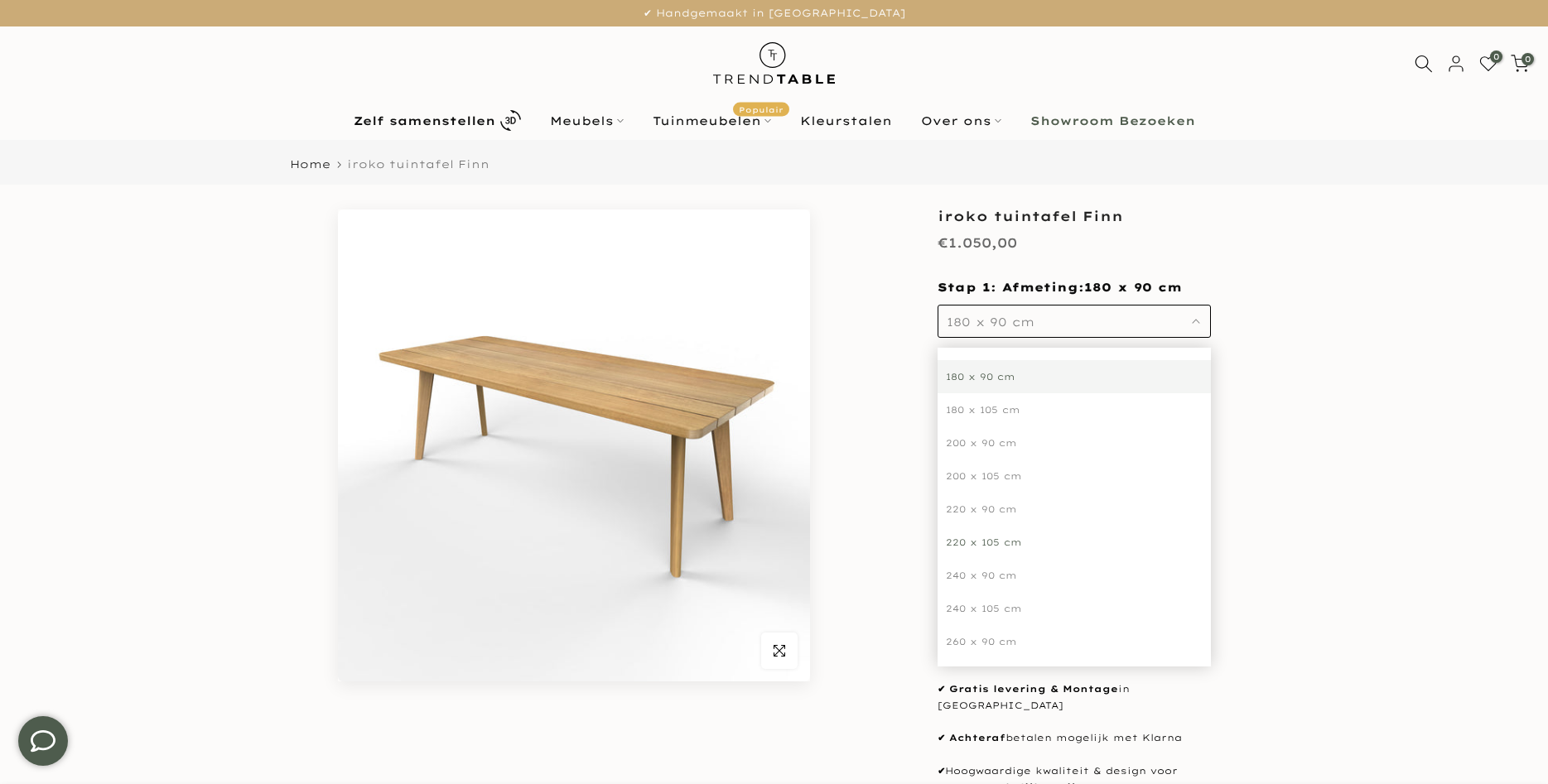
scroll to position [170, 0]
click at [963, 603] on div "300 x 90 cm" at bounding box center [1074, 604] width 273 height 33
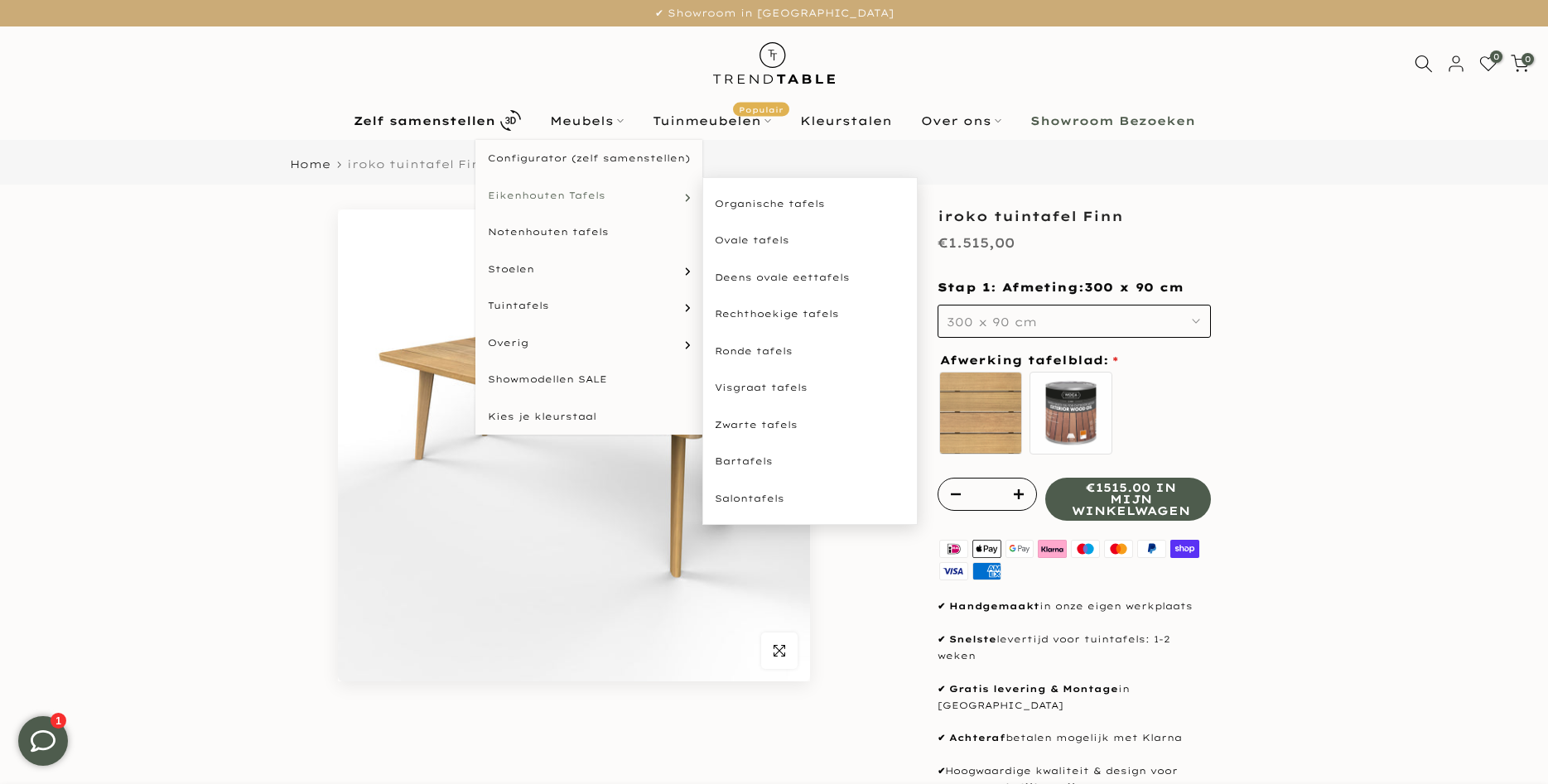
click at [548, 189] on span "Eikenhouten Tafels" at bounding box center [547, 195] width 117 height 14
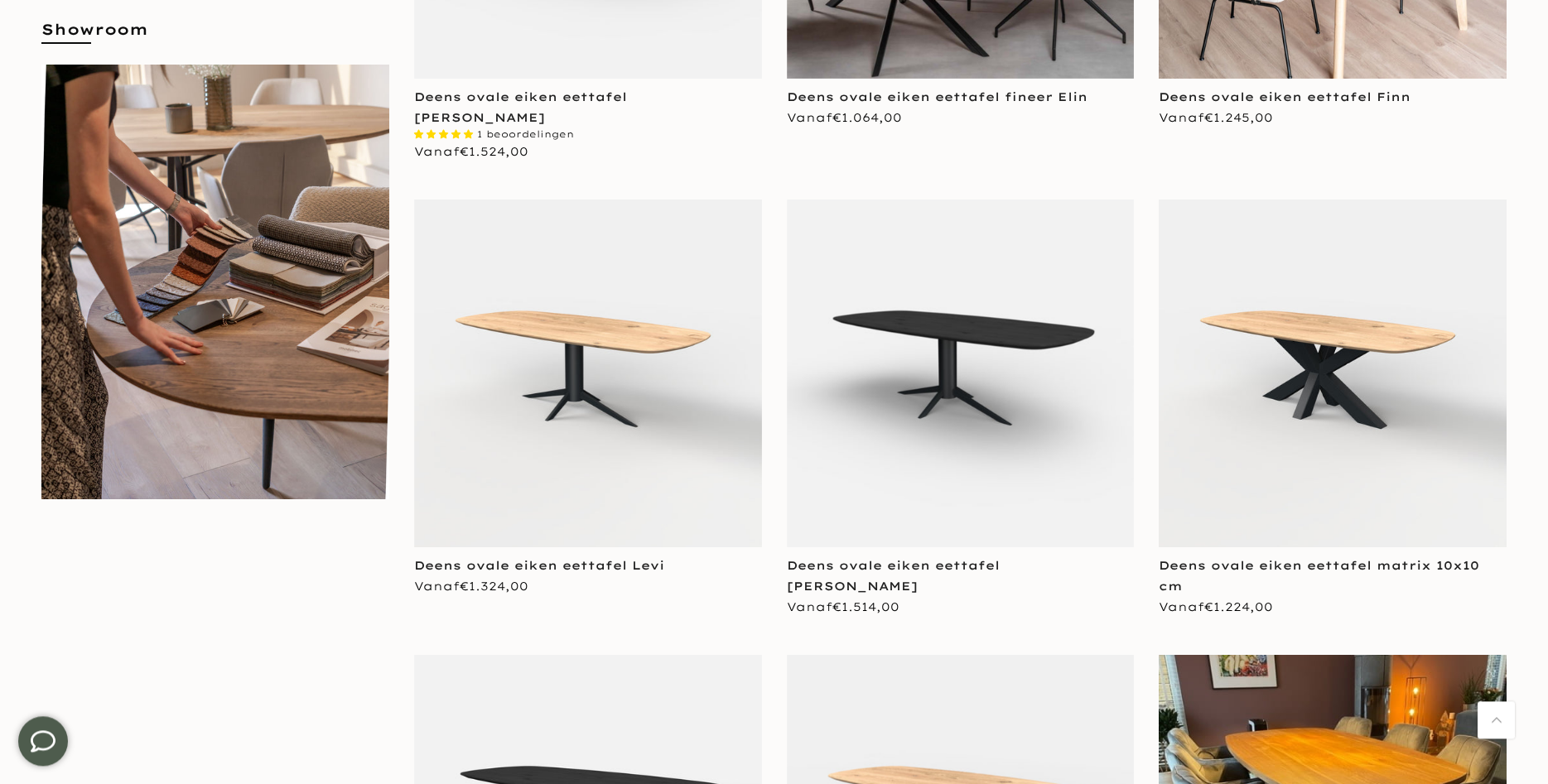
scroll to position [1182, 0]
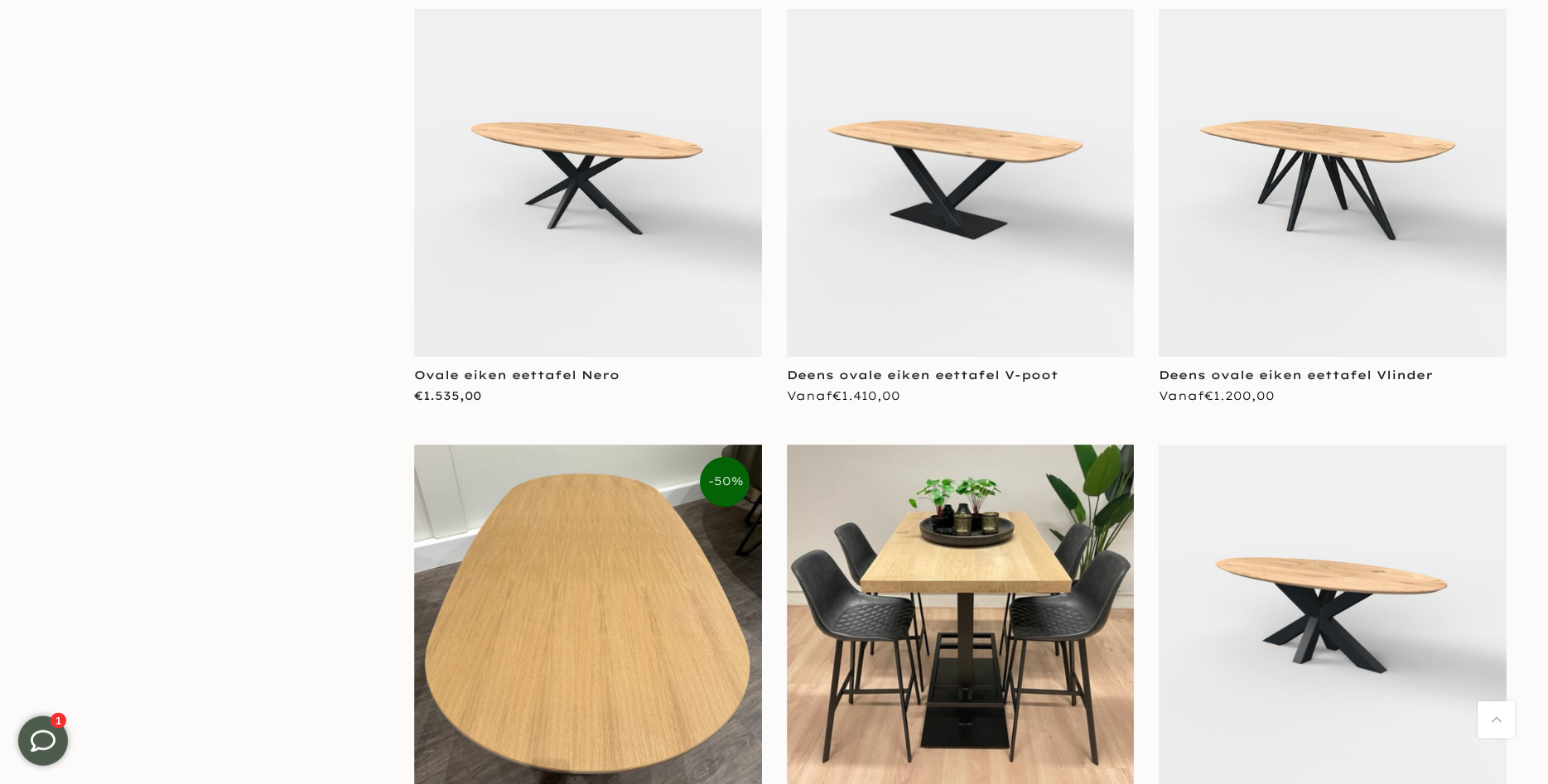
scroll to position [4140, 0]
